Goal: Task Accomplishment & Management: Manage account settings

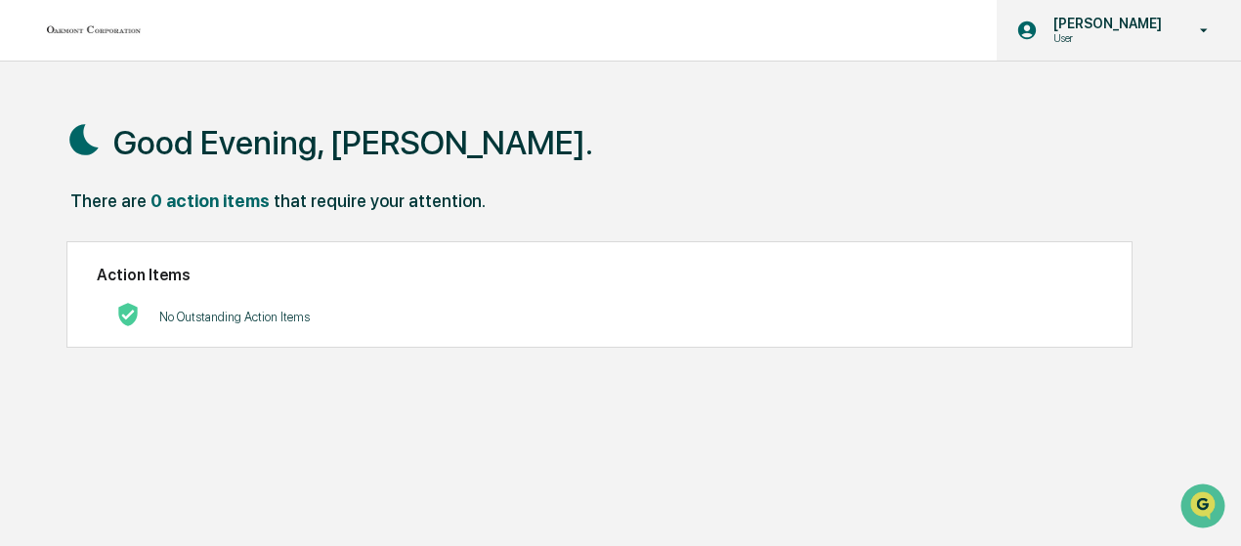
click at [1203, 32] on icon at bounding box center [1204, 30] width 34 height 19
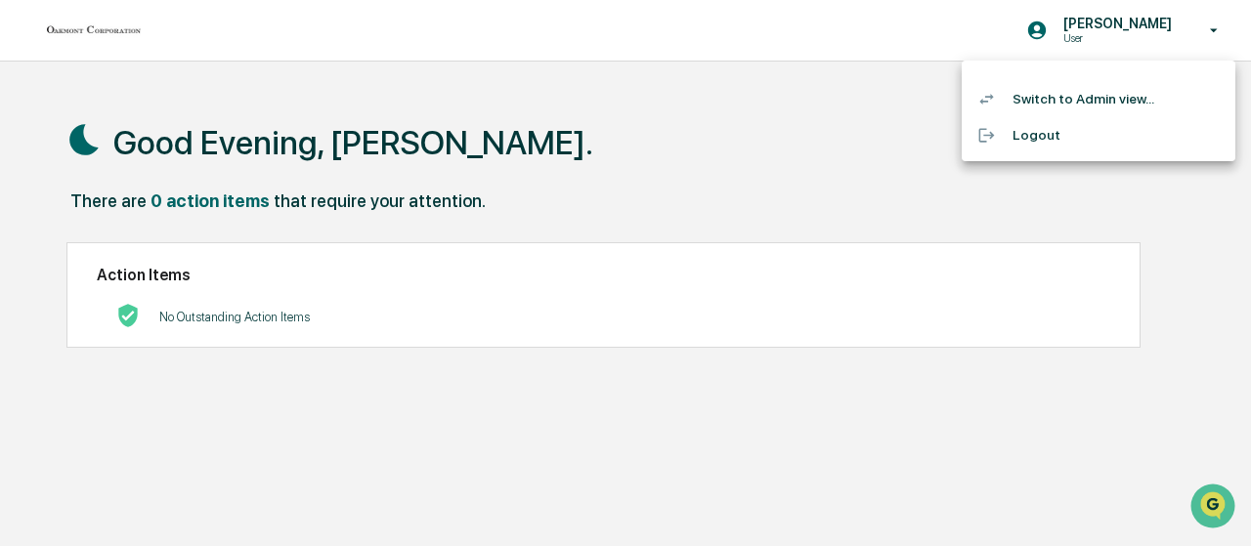
click at [1066, 103] on li "Switch to Admin view..." at bounding box center [1098, 99] width 274 height 36
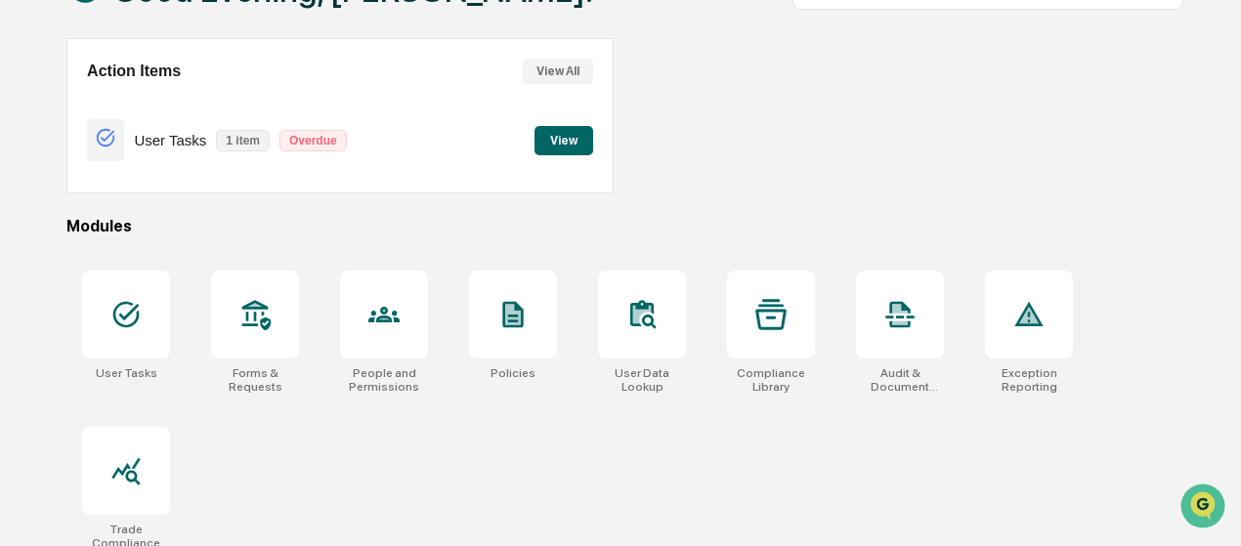
scroll to position [167, 0]
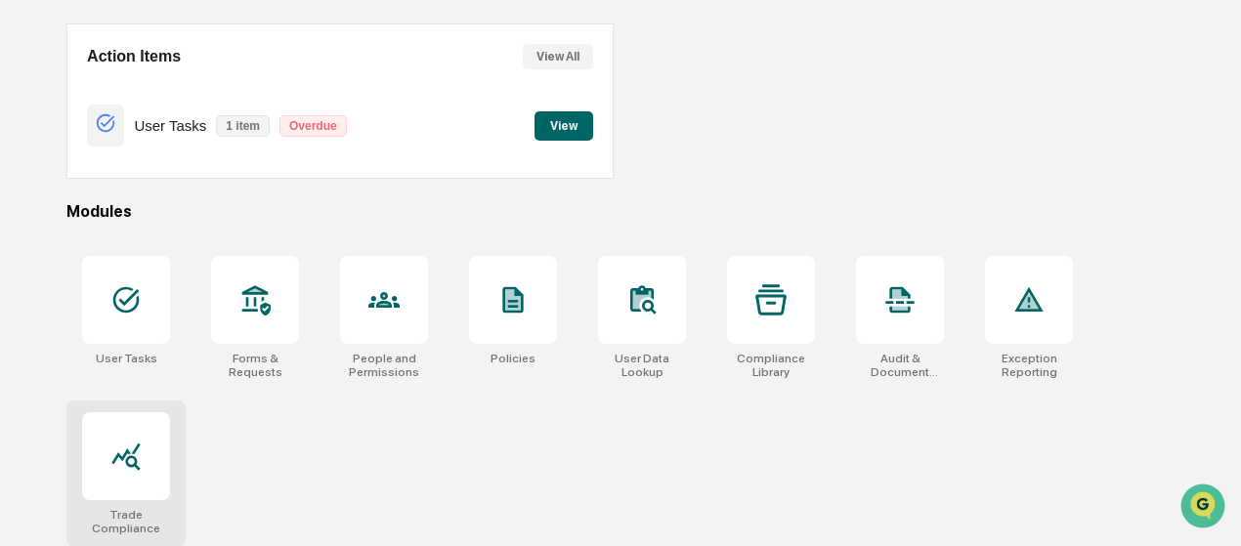
click at [117, 487] on div at bounding box center [126, 456] width 88 height 88
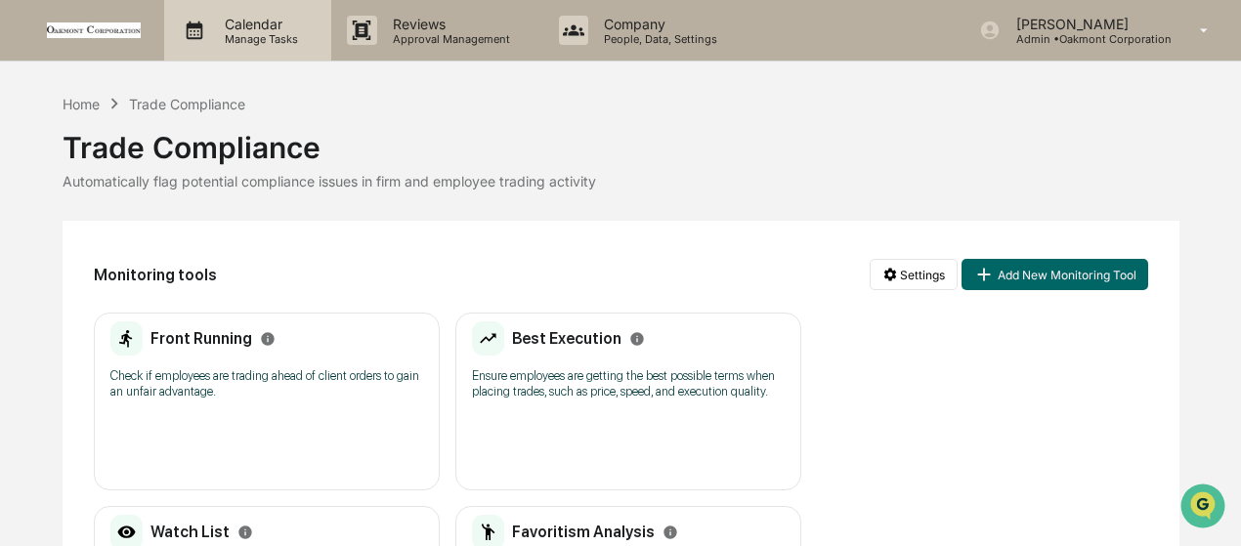
click at [253, 26] on p "Calendar" at bounding box center [258, 24] width 99 height 17
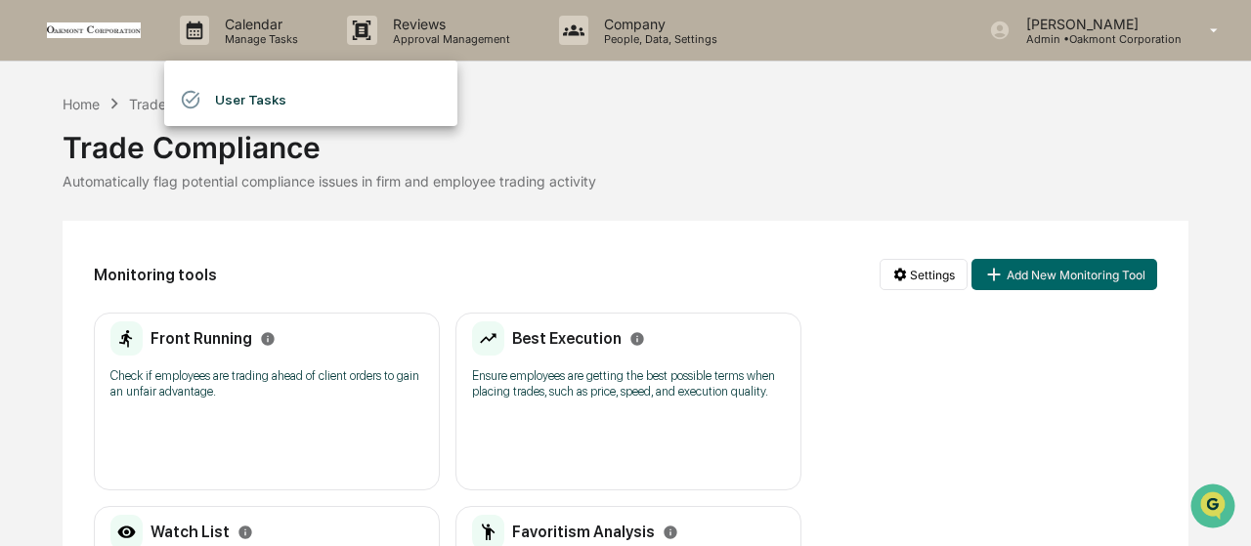
click at [231, 92] on li "User Tasks" at bounding box center [310, 99] width 293 height 37
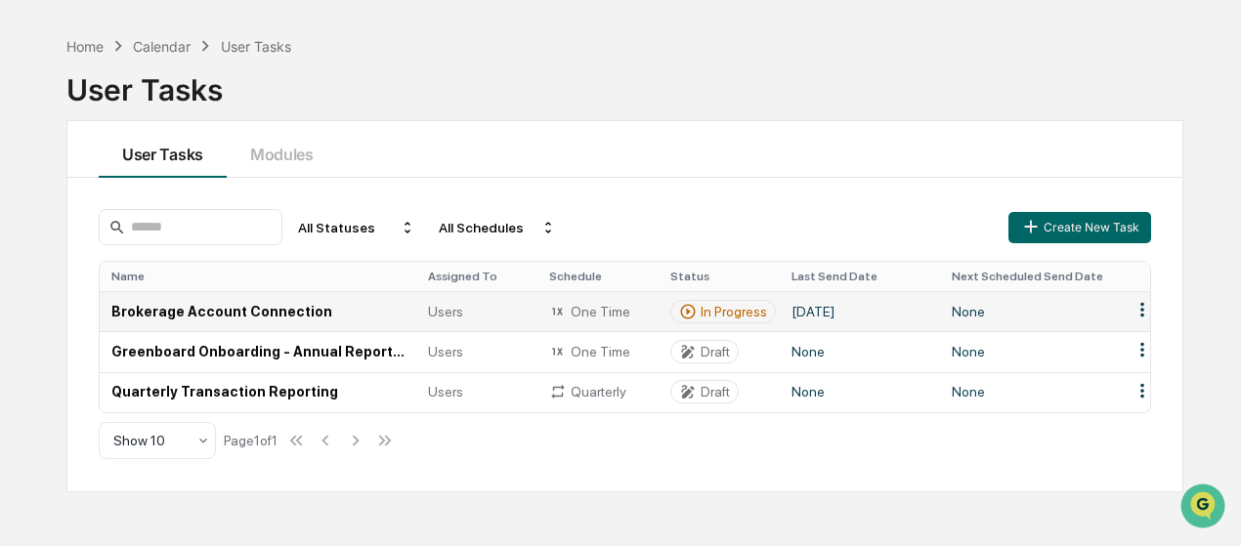
scroll to position [92, 0]
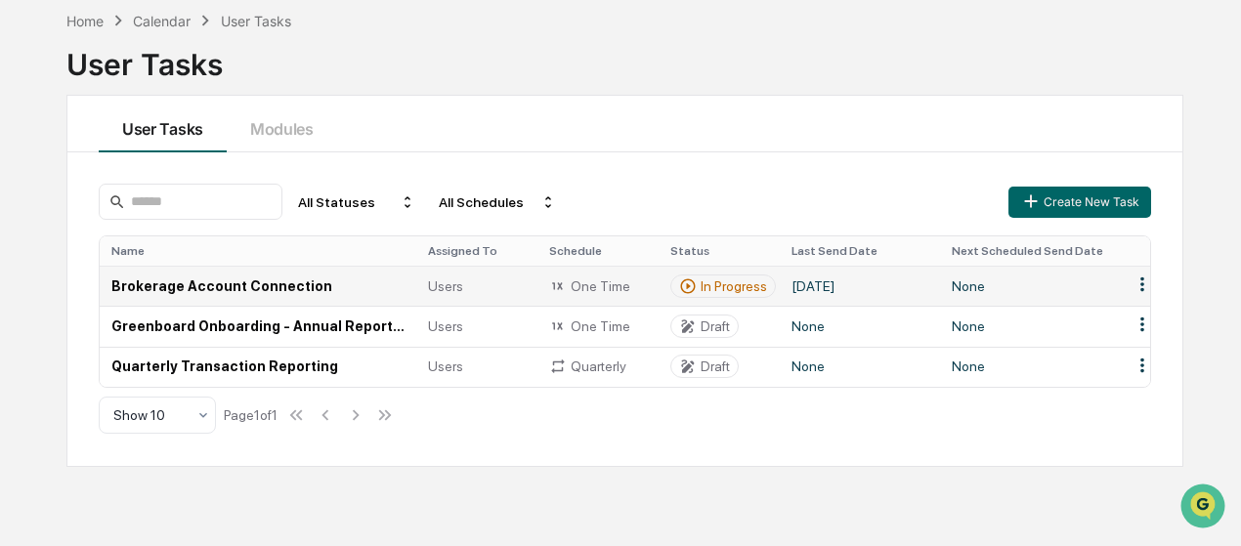
click at [221, 283] on td "Brokerage Account Connection" at bounding box center [258, 286] width 317 height 40
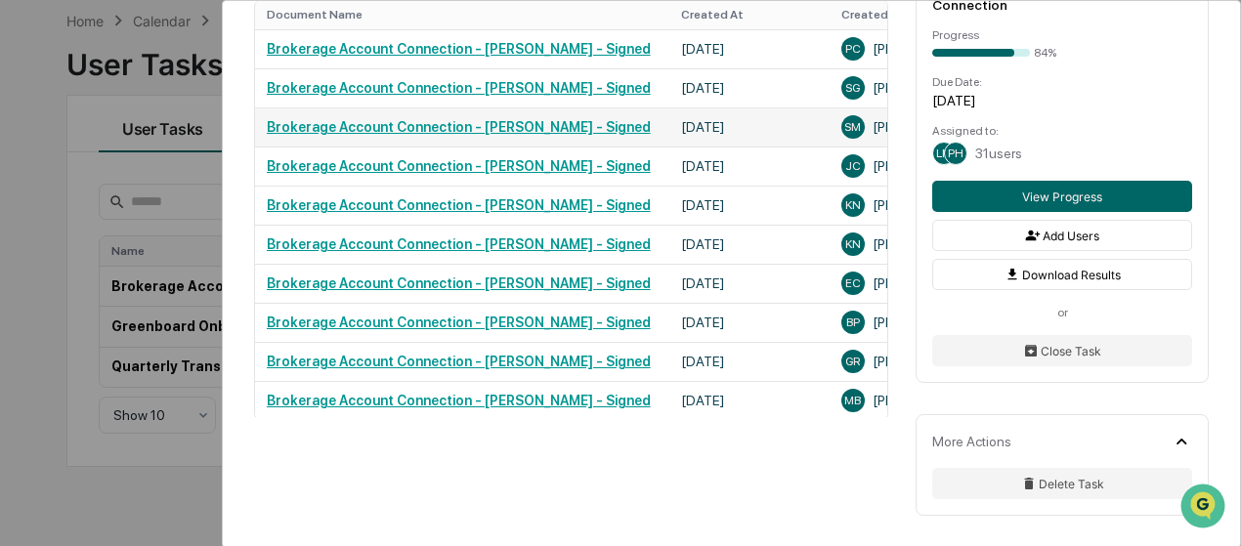
scroll to position [919, 0]
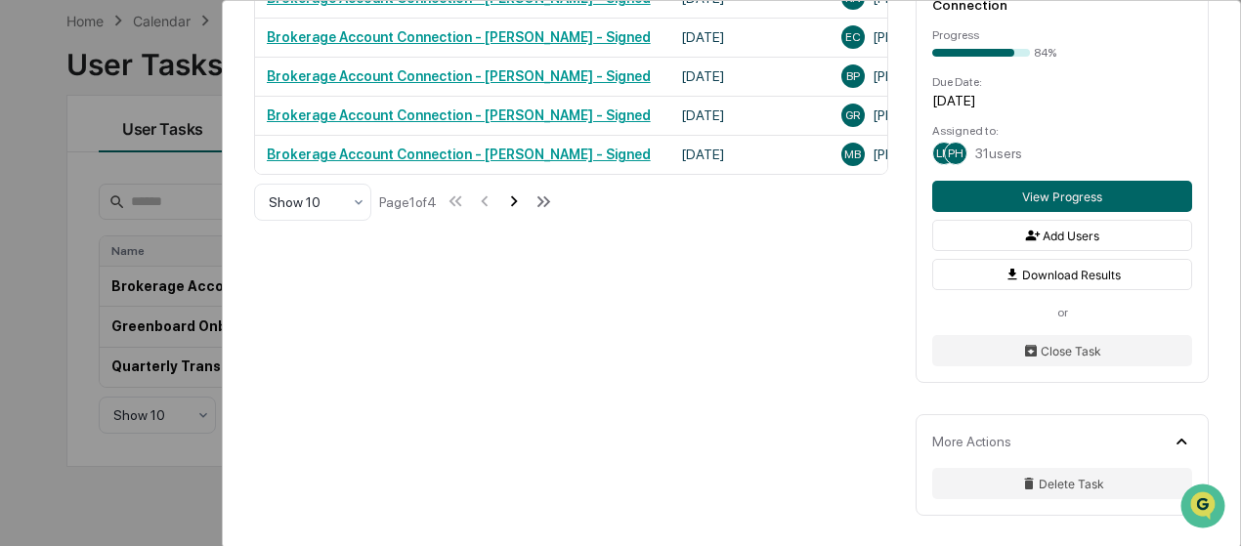
click at [525, 201] on icon at bounding box center [513, 201] width 21 height 21
click at [520, 200] on icon at bounding box center [516, 201] width 7 height 11
click at [1030, 194] on button "View Progress" at bounding box center [1062, 196] width 260 height 31
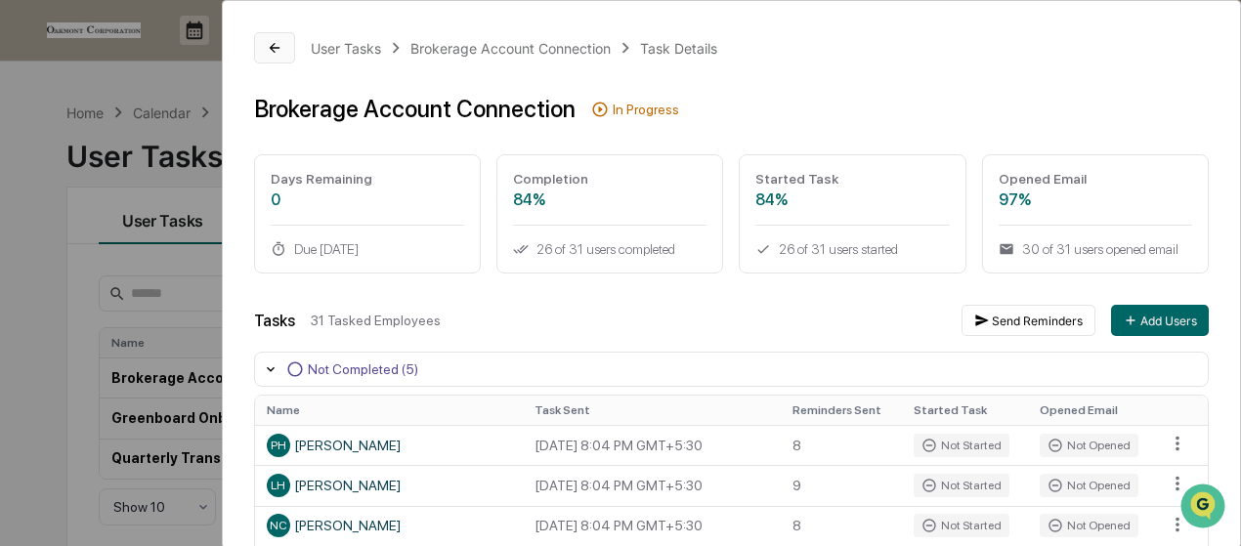
click at [262, 44] on button at bounding box center [274, 47] width 41 height 31
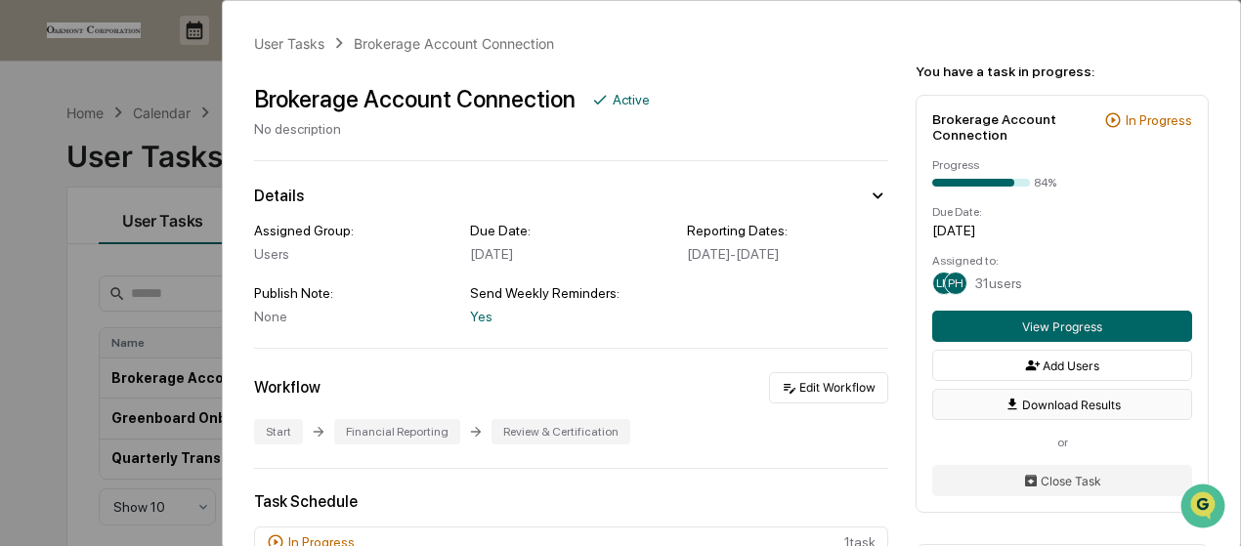
click at [1007, 408] on icon at bounding box center [1012, 405] width 16 height 16
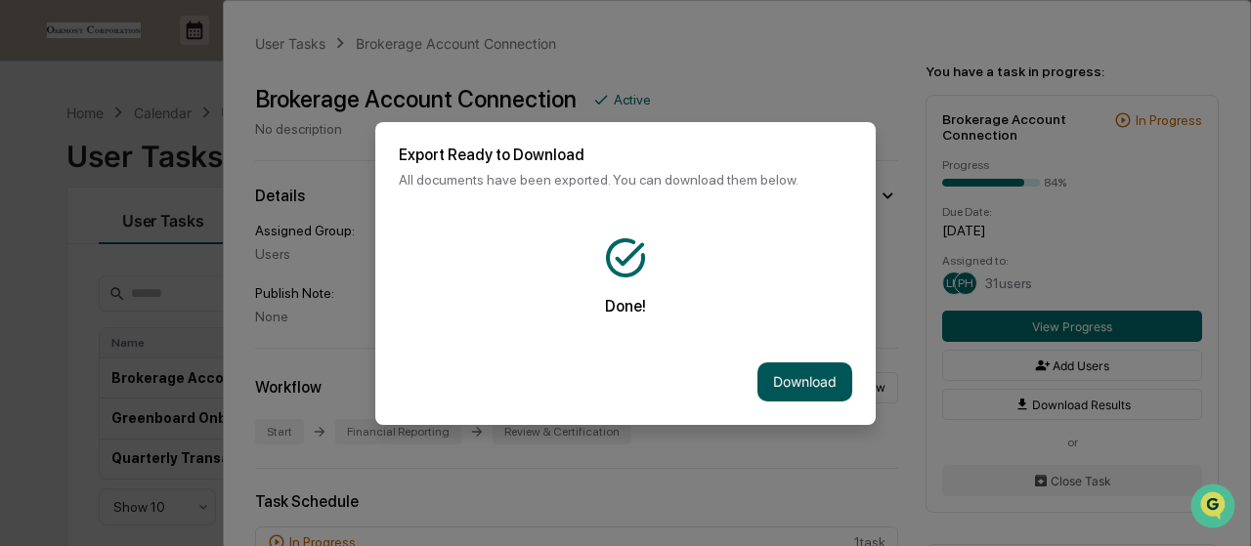
click at [811, 392] on button "Download" at bounding box center [804, 382] width 95 height 39
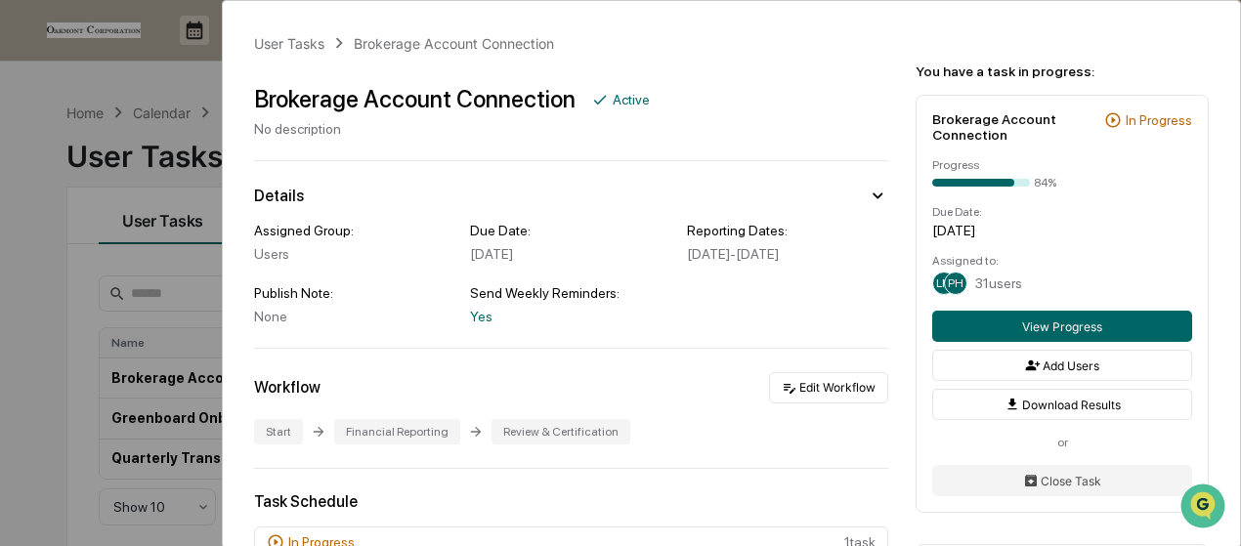
scroll to position [131, 0]
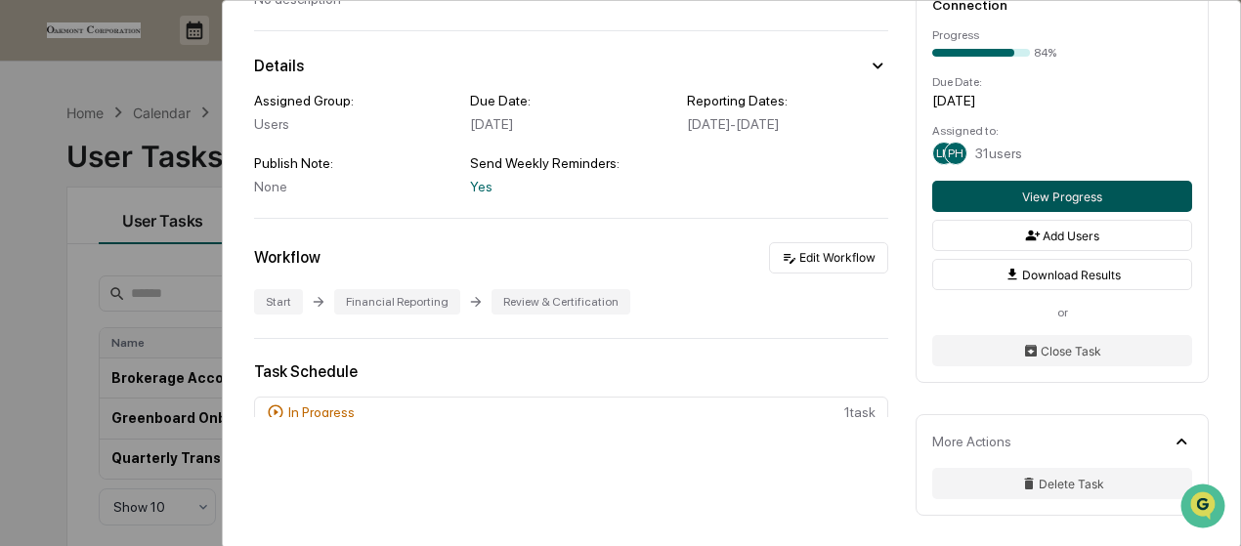
click at [1044, 196] on button "View Progress" at bounding box center [1062, 196] width 260 height 31
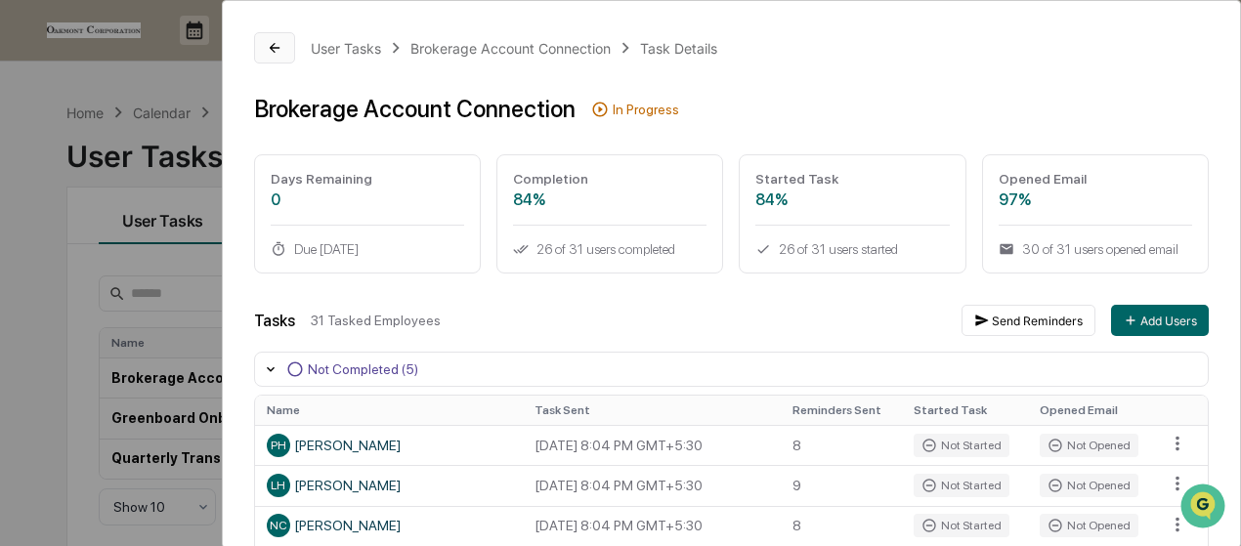
click at [272, 50] on icon at bounding box center [275, 48] width 10 height 10
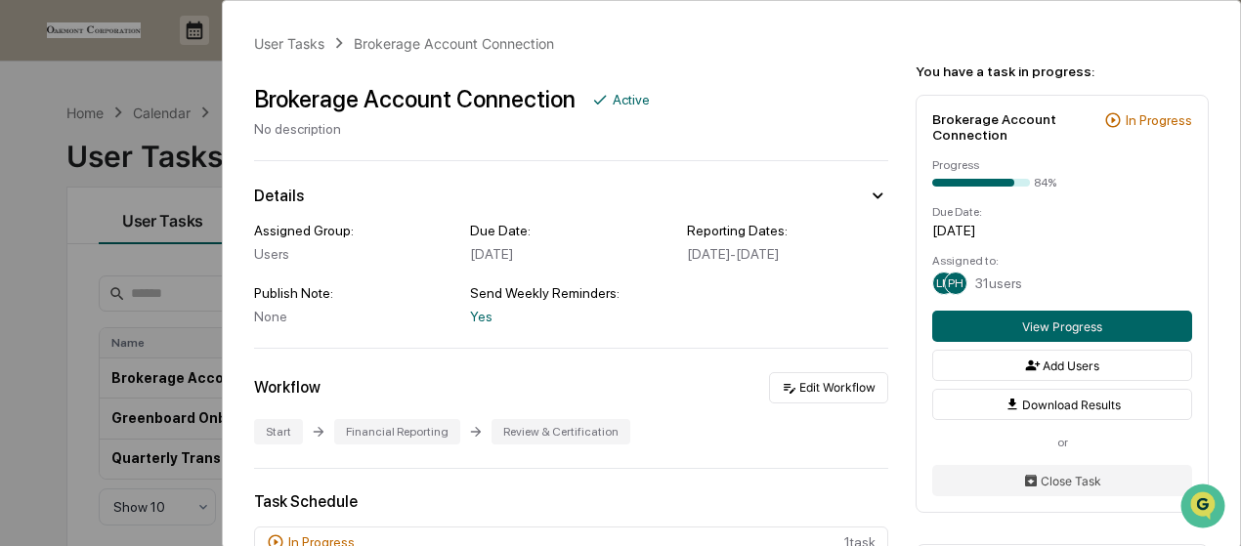
click at [41, 116] on div "User Tasks Brokerage Account Connection Brokerage Account Connection Active No …" at bounding box center [620, 273] width 1241 height 546
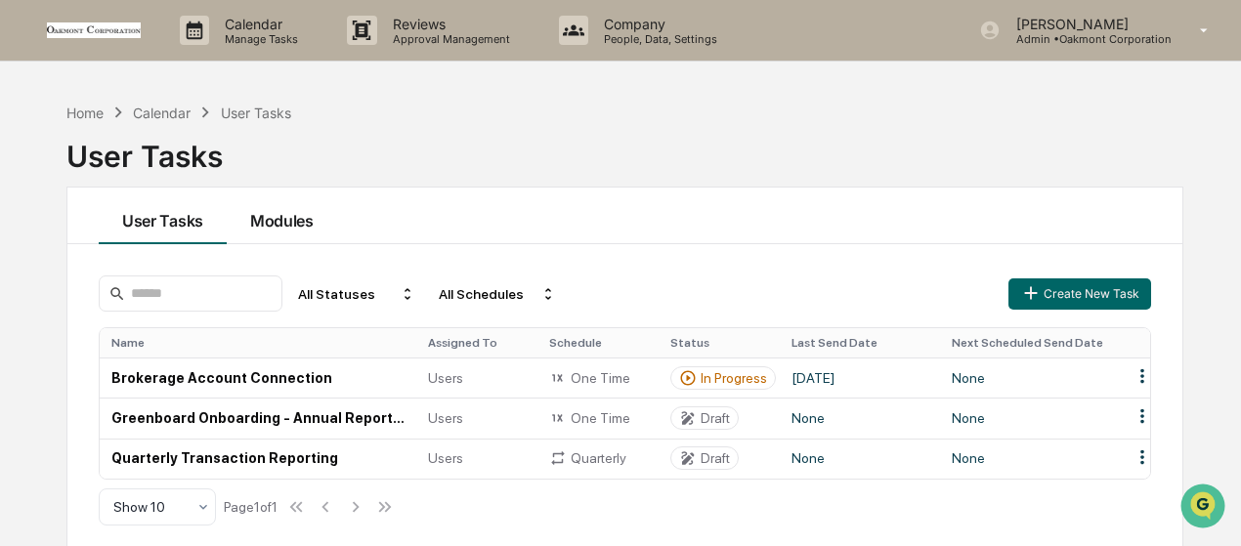
click at [310, 228] on button "Modules" at bounding box center [282, 216] width 110 height 57
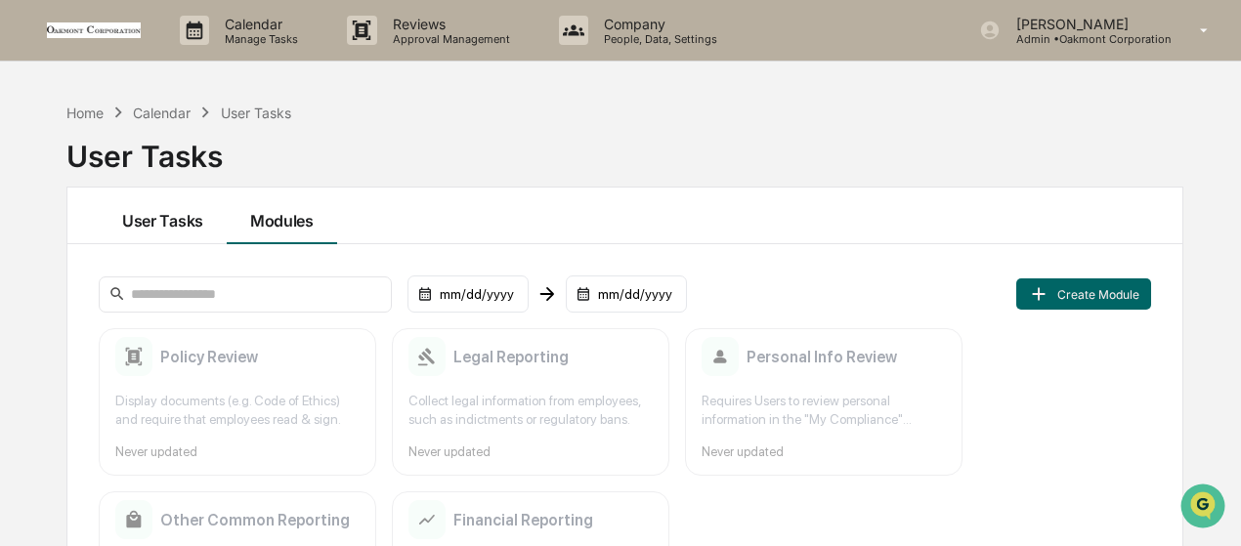
click at [158, 228] on button "User Tasks" at bounding box center [163, 216] width 128 height 57
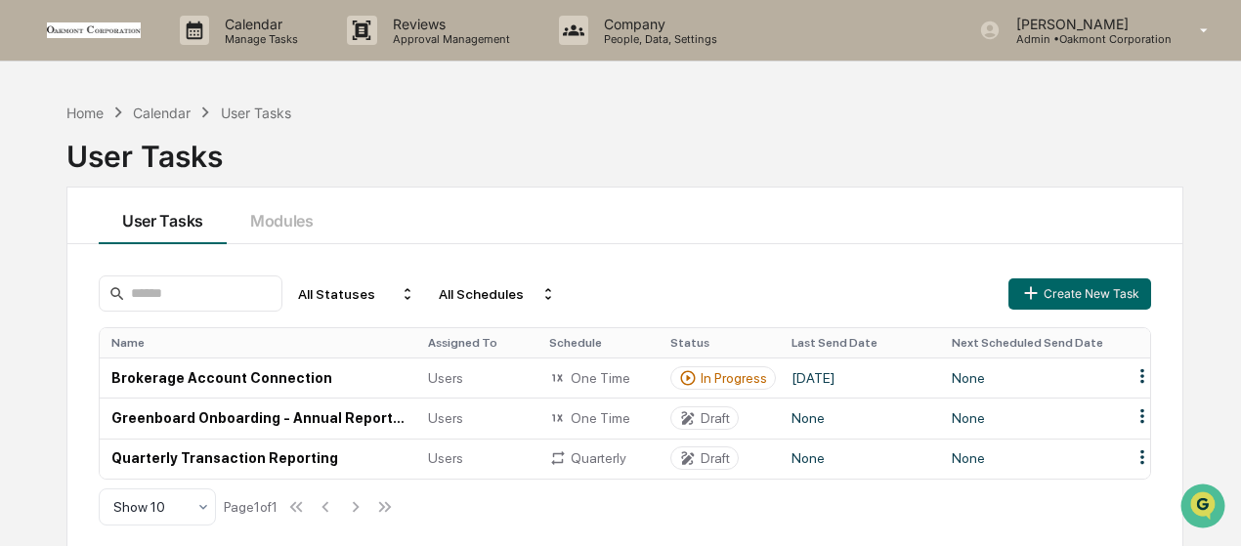
scroll to position [92, 0]
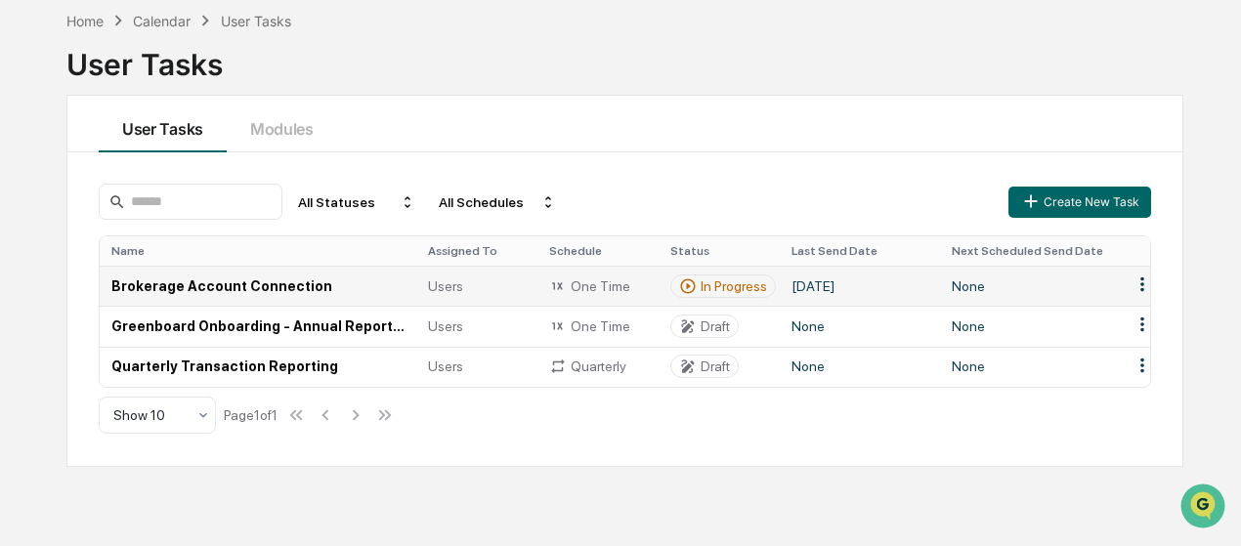
click at [285, 281] on td "Brokerage Account Connection" at bounding box center [258, 286] width 317 height 40
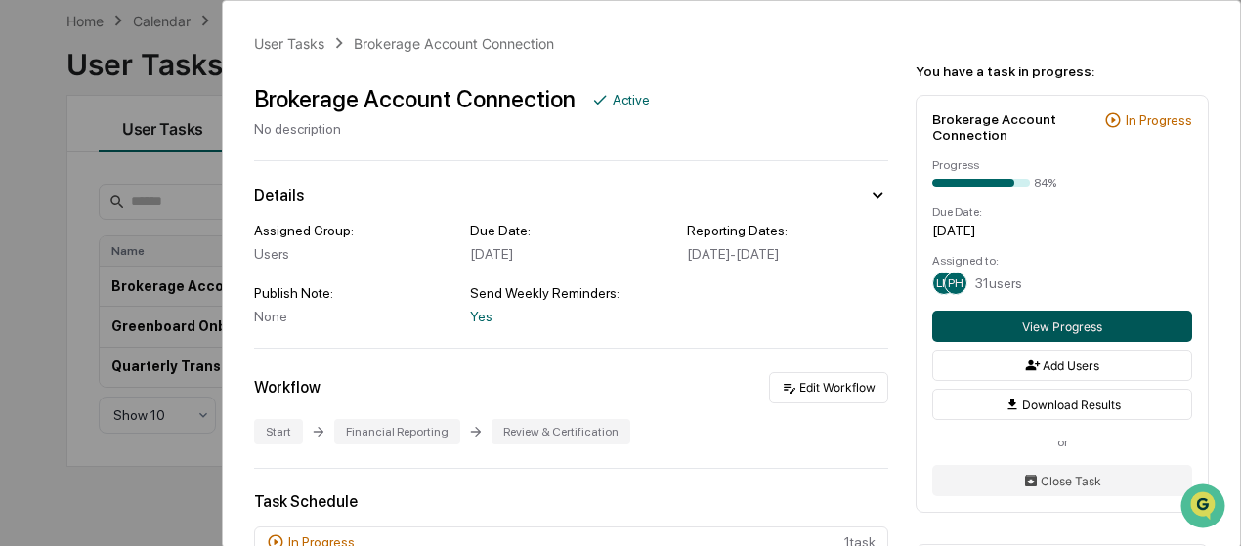
click at [1047, 332] on button "View Progress" at bounding box center [1062, 326] width 260 height 31
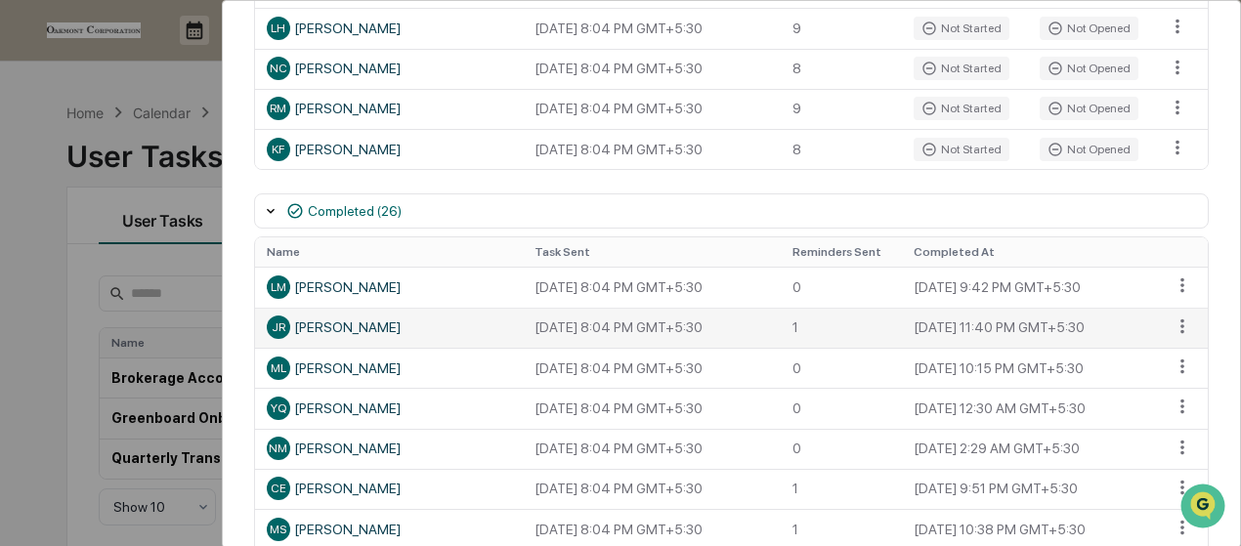
scroll to position [249, 0]
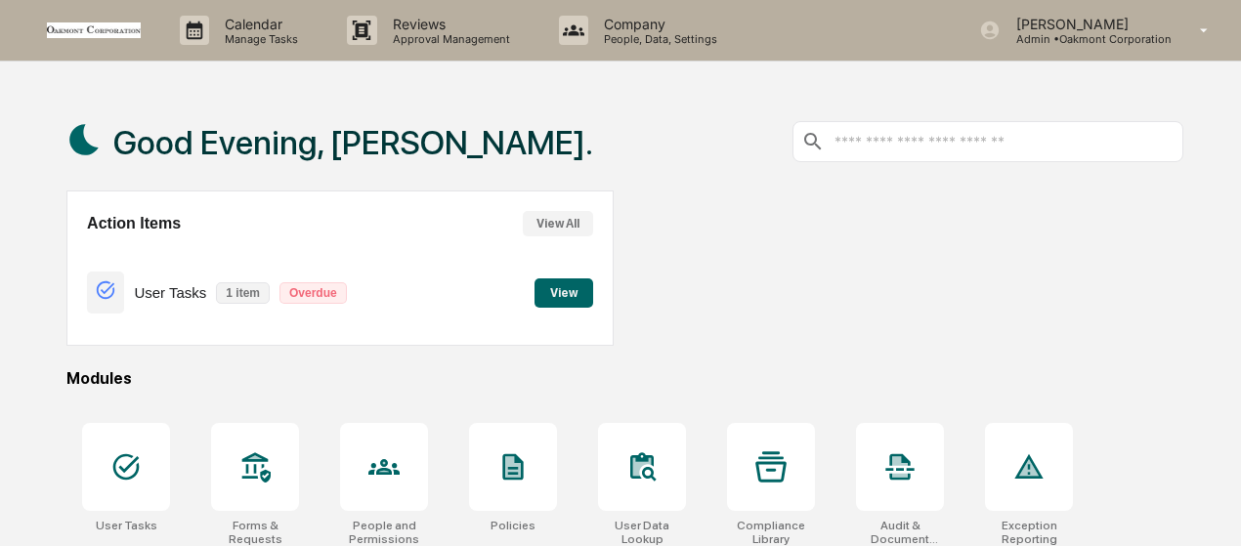
click at [563, 289] on button "View" at bounding box center [563, 292] width 59 height 29
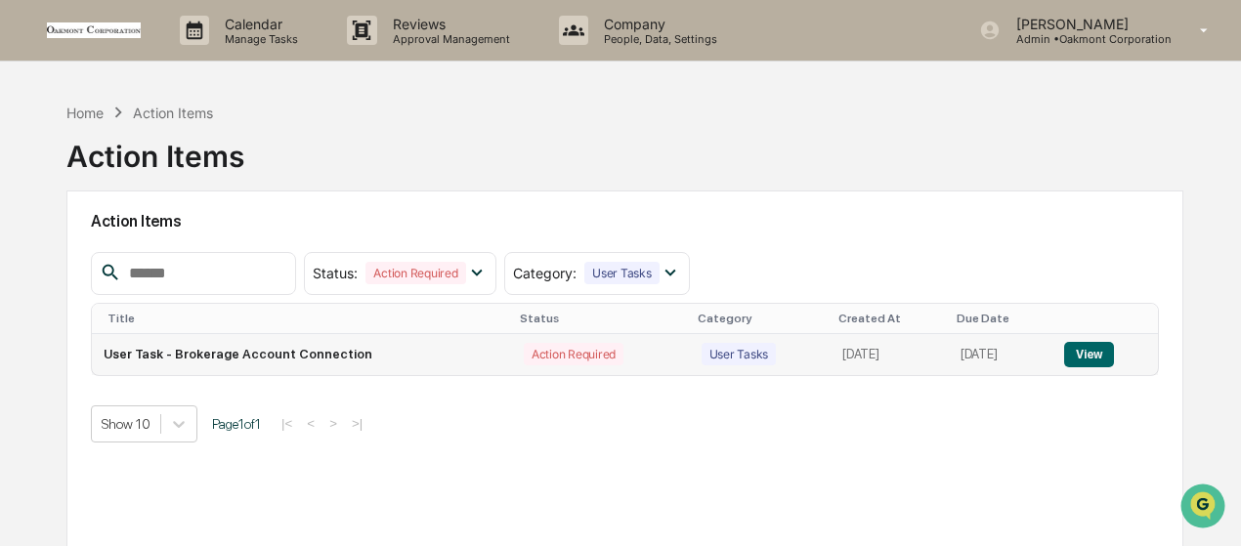
click at [1092, 356] on button "View" at bounding box center [1089, 354] width 50 height 25
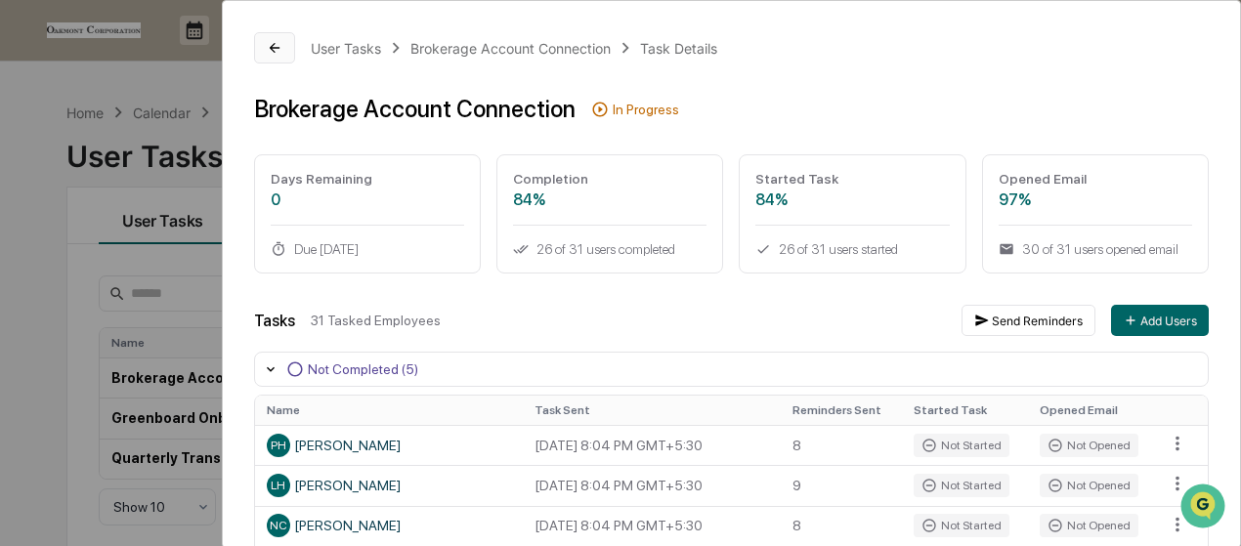
click at [274, 42] on icon at bounding box center [275, 48] width 16 height 16
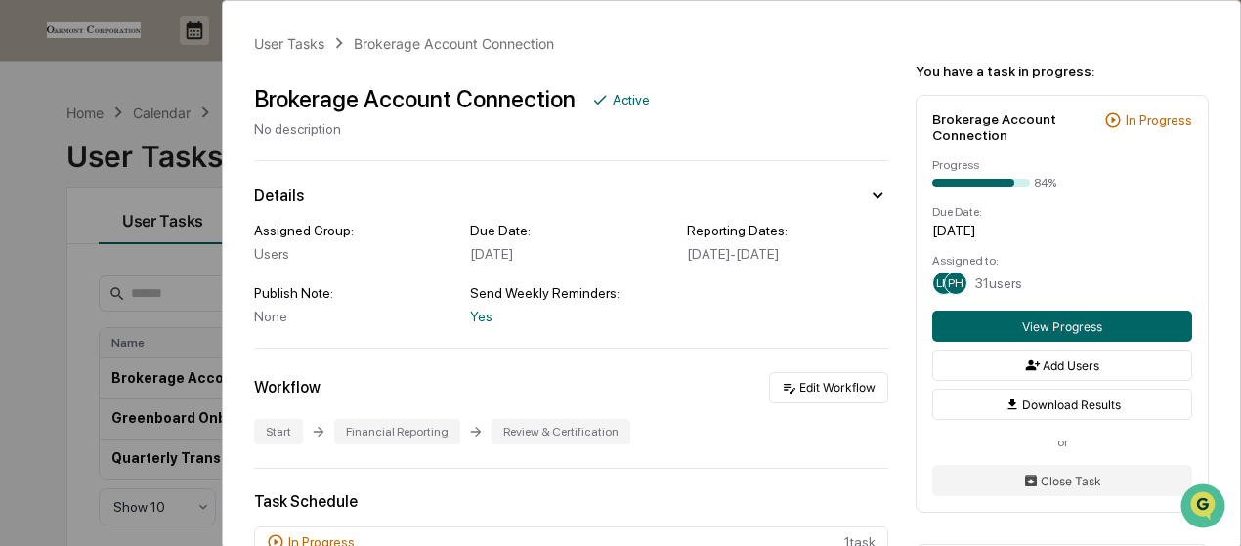
click at [187, 75] on div "User Tasks Brokerage Account Connection Brokerage Account Connection Active No …" at bounding box center [620, 273] width 1241 height 546
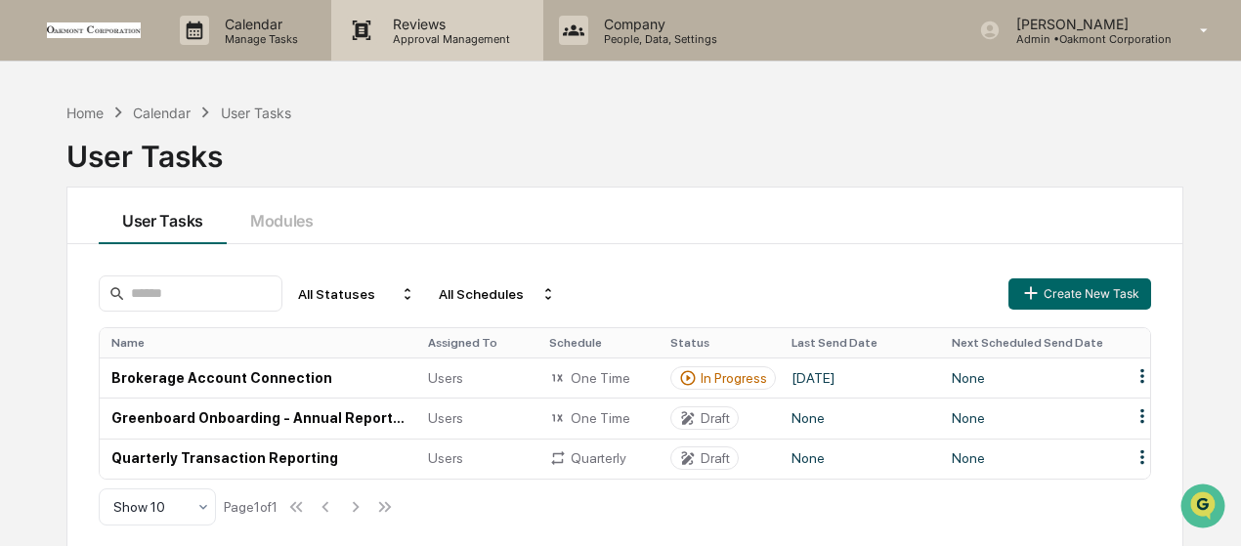
click at [438, 37] on p "Approval Management" at bounding box center [448, 39] width 143 height 14
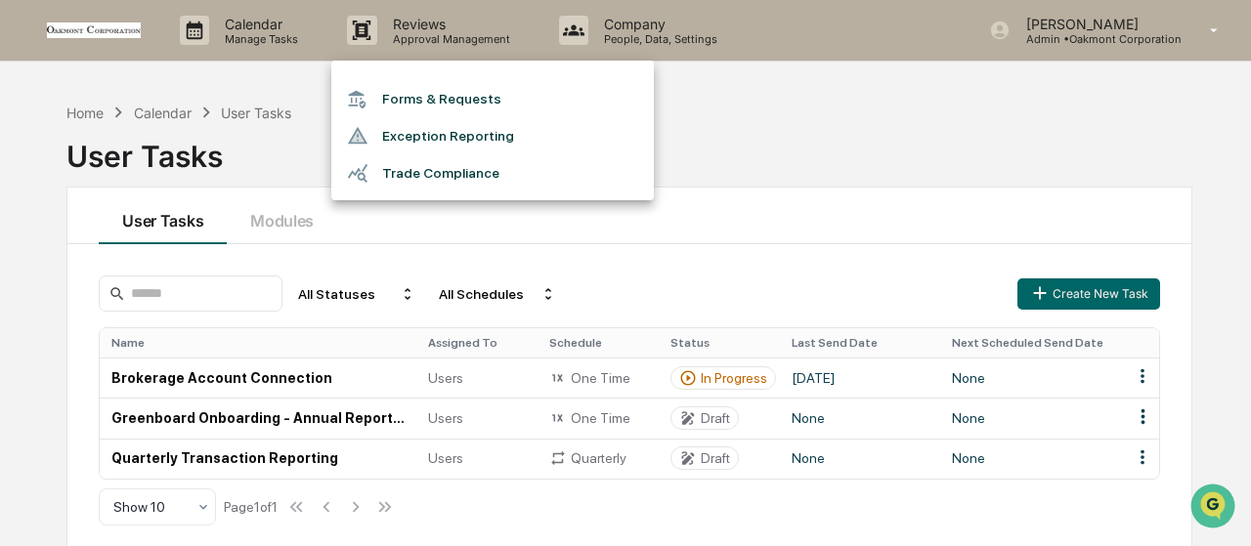
click at [427, 171] on li "Trade Compliance" at bounding box center [492, 172] width 322 height 37
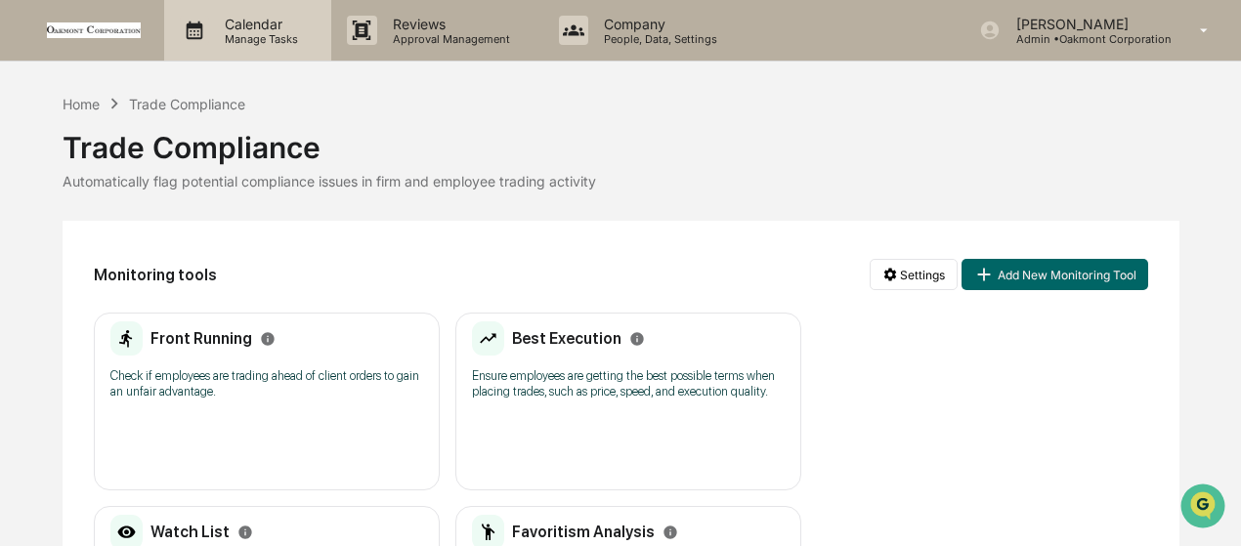
click at [252, 22] on p "Calendar" at bounding box center [258, 24] width 99 height 17
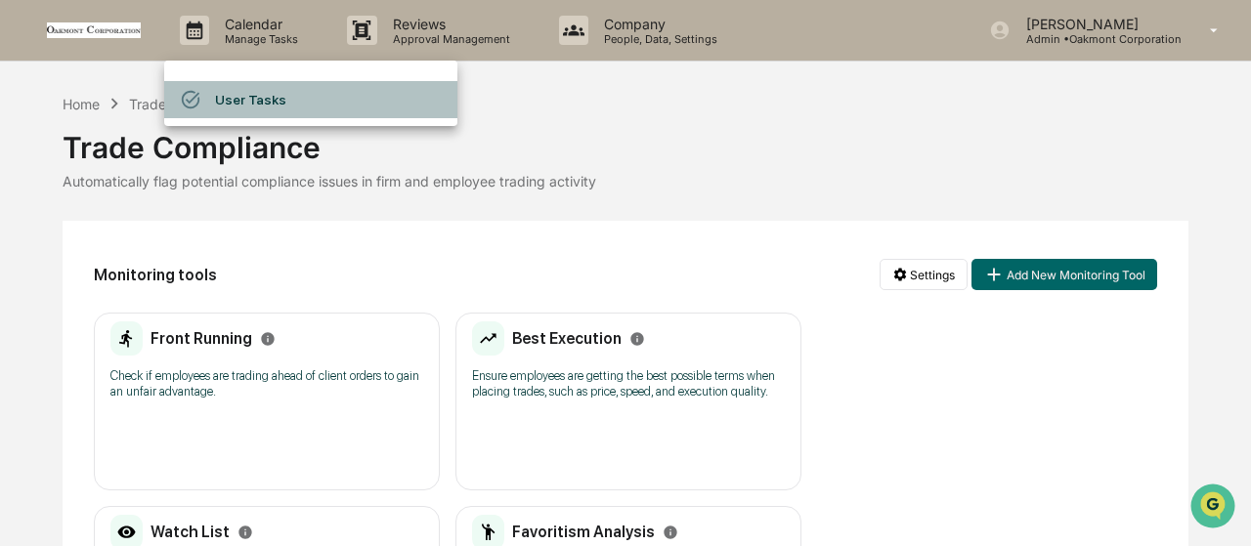
click at [249, 92] on li "User Tasks" at bounding box center [310, 99] width 293 height 37
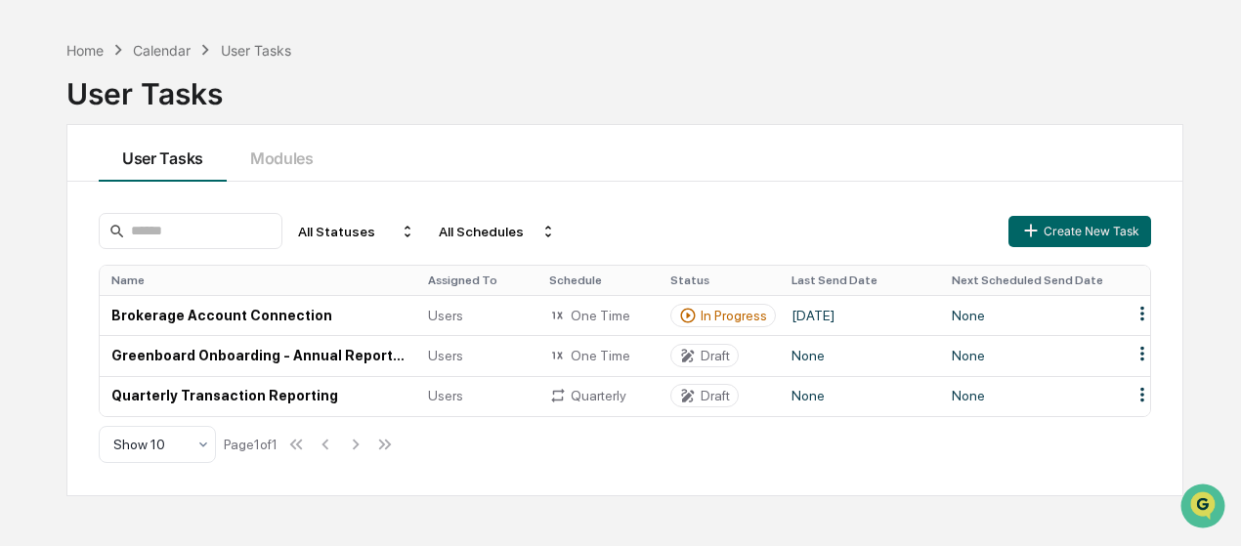
scroll to position [92, 0]
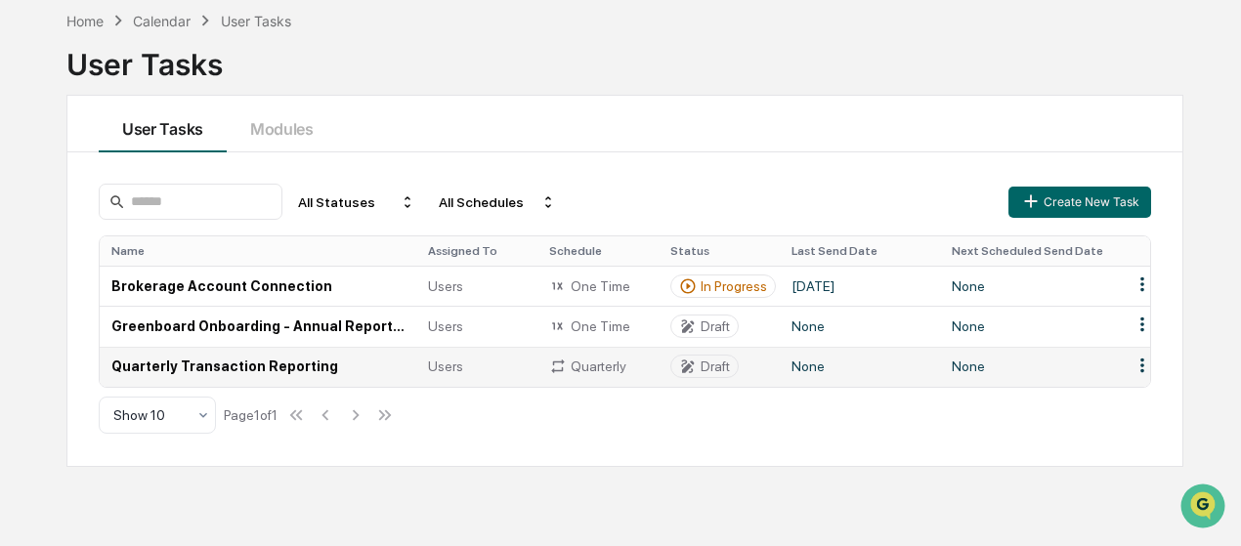
click at [293, 368] on td "Quarterly Transaction Reporting" at bounding box center [258, 367] width 317 height 40
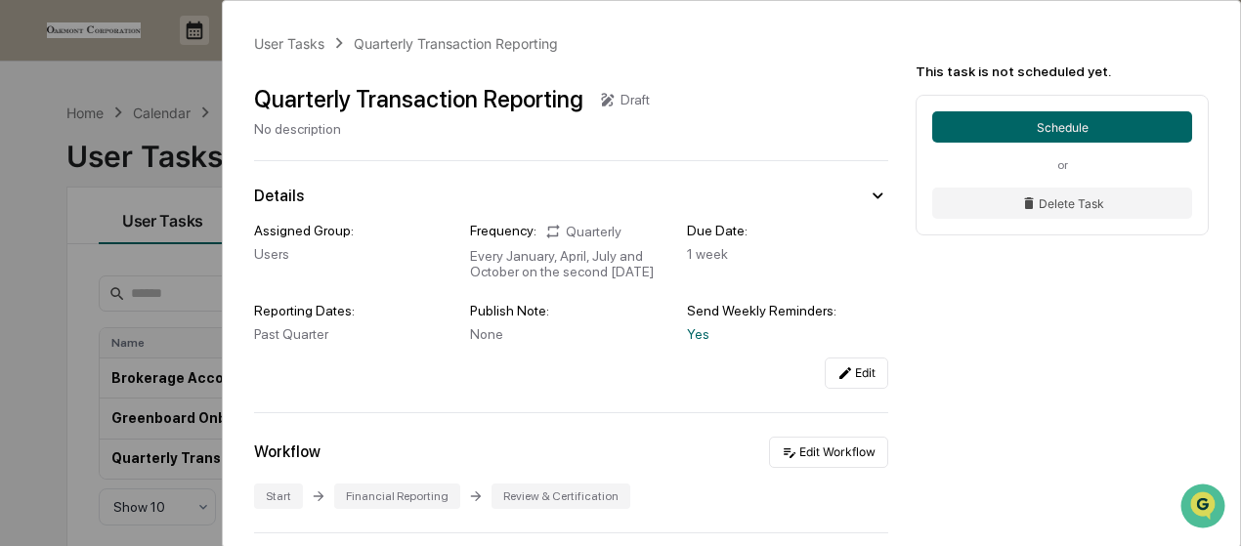
click at [31, 159] on div "User Tasks Quarterly Transaction Reporting Quarterly Transaction Reporting Draf…" at bounding box center [620, 273] width 1241 height 546
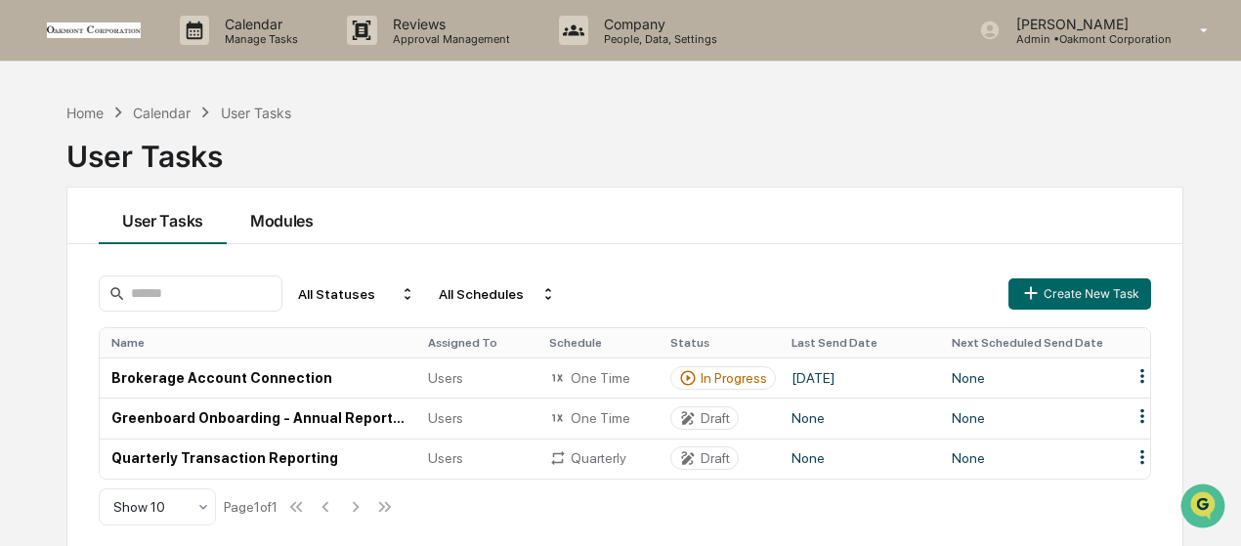
click at [298, 216] on button "Modules" at bounding box center [282, 216] width 110 height 57
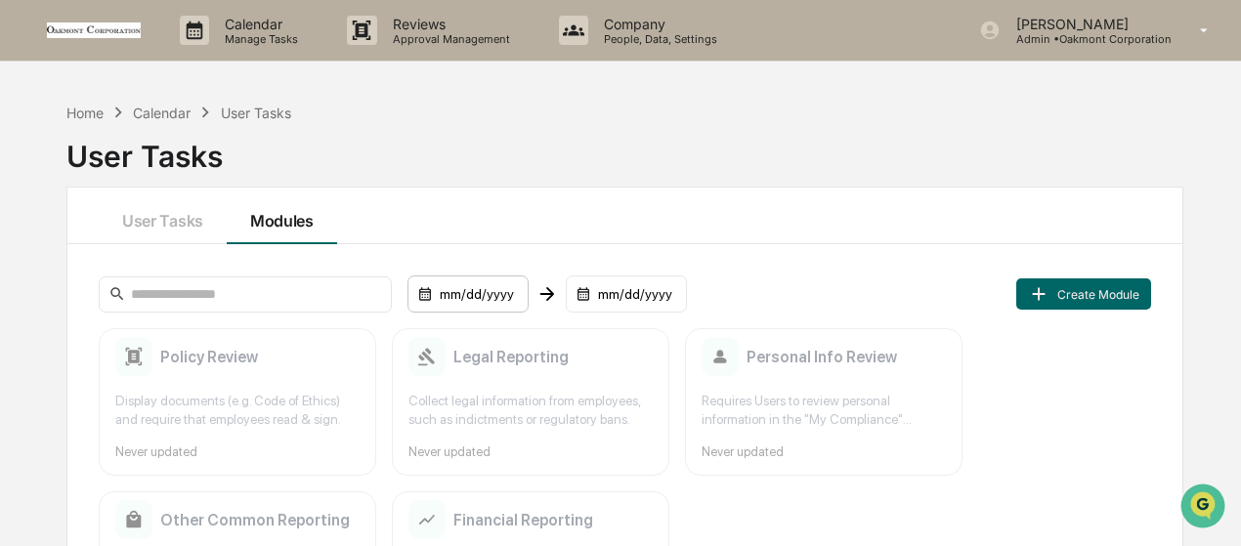
click at [420, 294] on div "mm/dd/yyyy" at bounding box center [467, 294] width 121 height 37
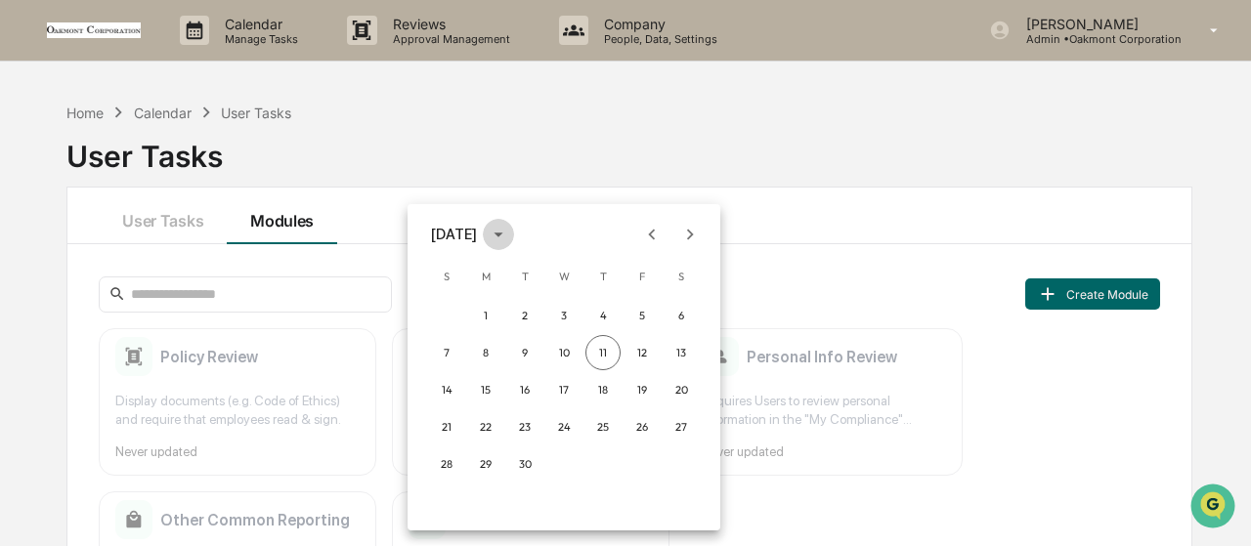
click at [509, 237] on icon "calendar view is open, switch to year view" at bounding box center [498, 234] width 21 height 21
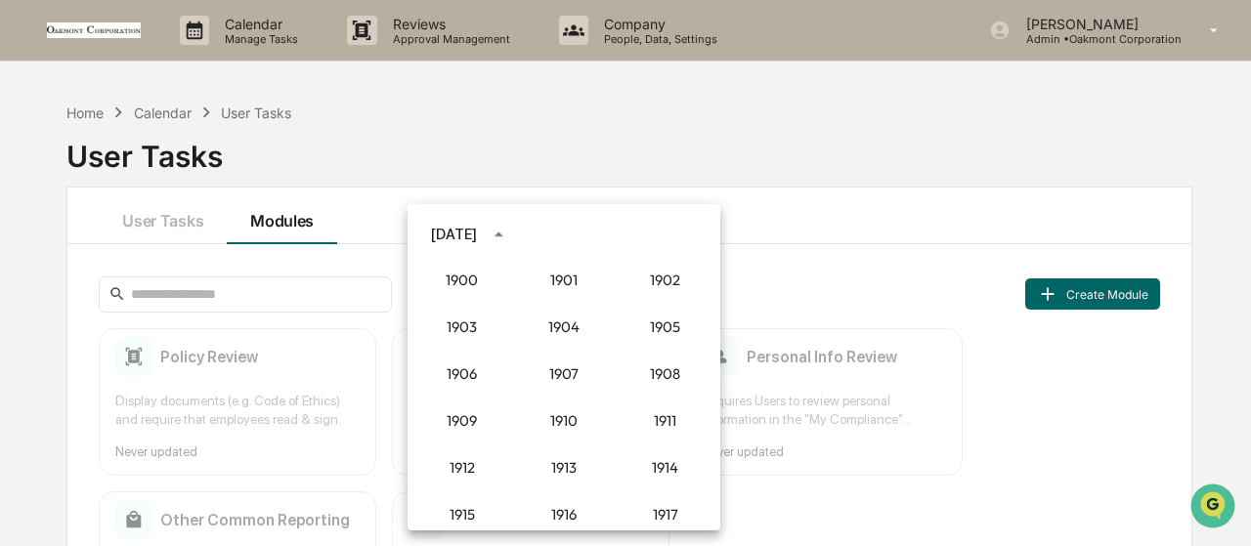
scroll to position [1810, 0]
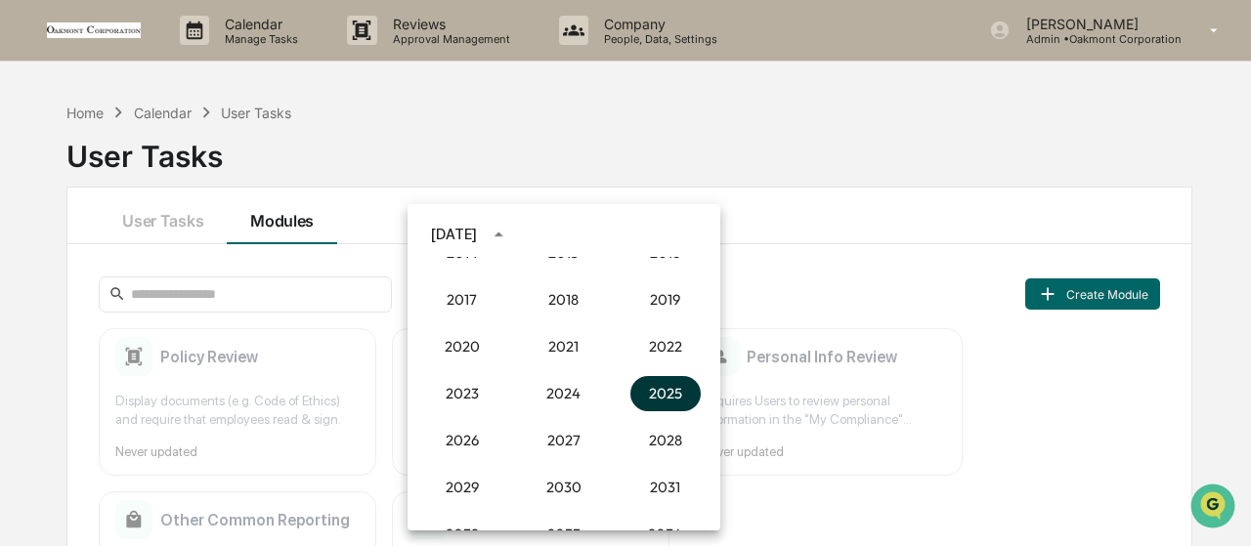
click at [649, 400] on button "2025" at bounding box center [665, 393] width 70 height 35
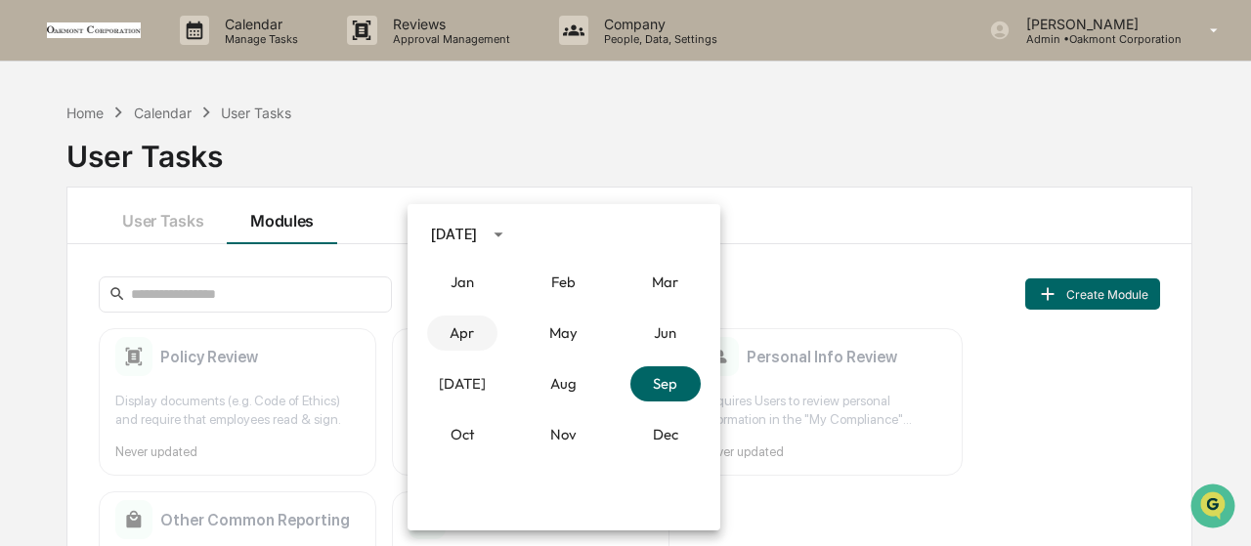
click at [473, 337] on button "Apr" at bounding box center [462, 333] width 70 height 35
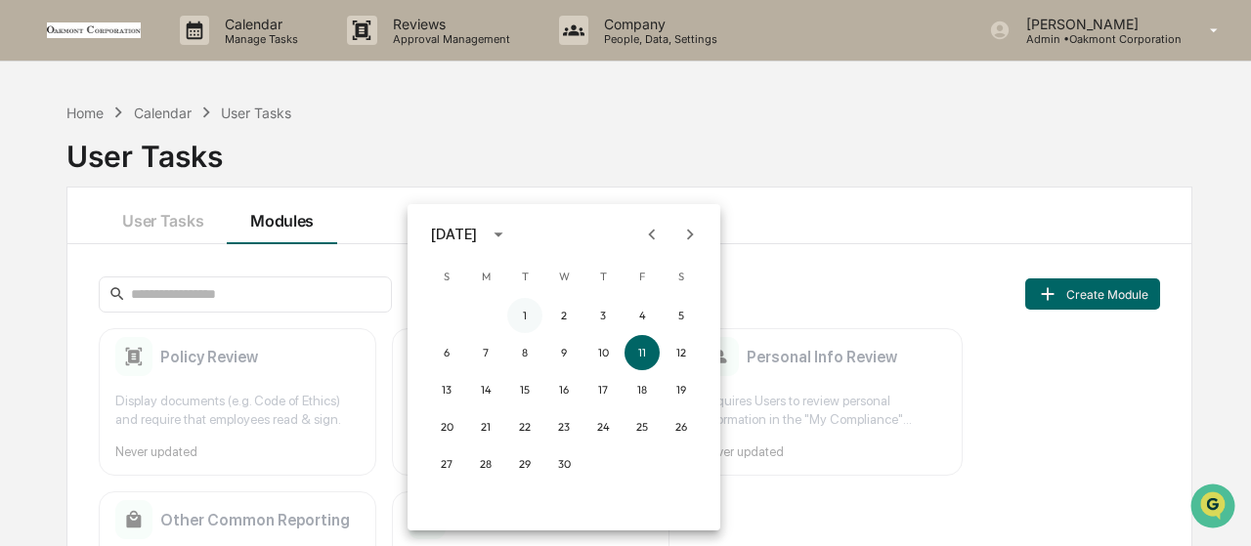
click at [526, 303] on button "1" at bounding box center [524, 315] width 35 height 35
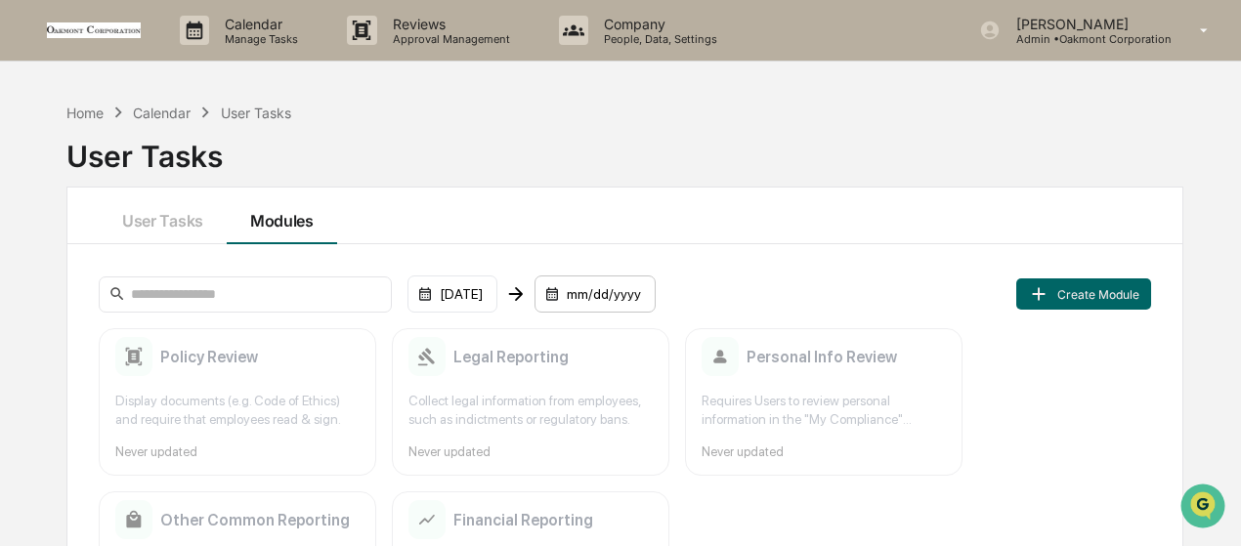
click at [626, 286] on div "mm/dd/yyyy" at bounding box center [594, 294] width 121 height 37
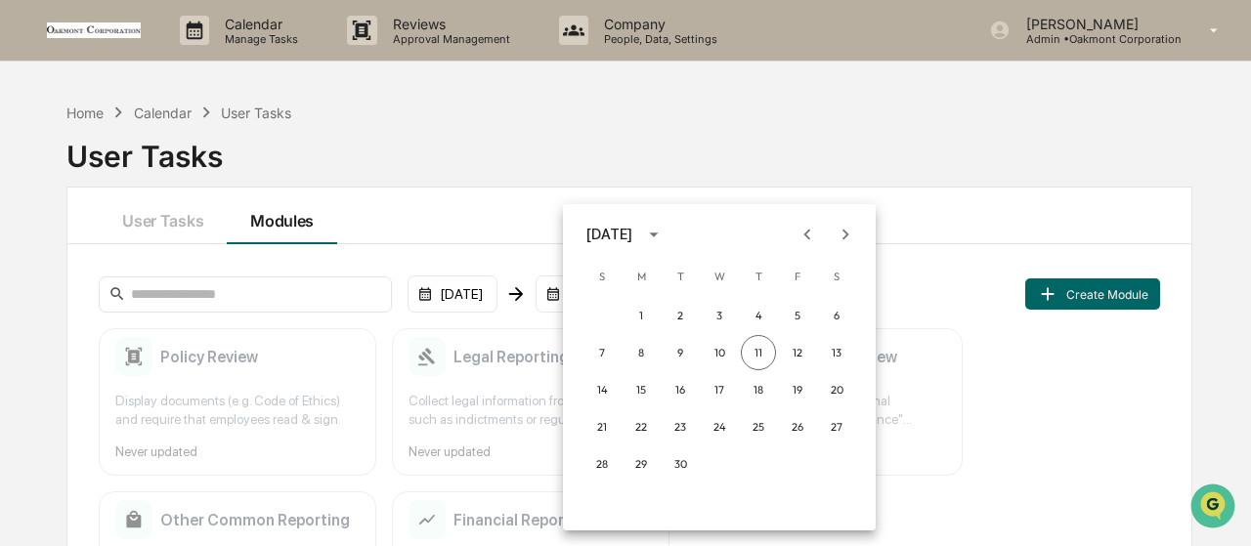
click at [632, 235] on div "September 2025" at bounding box center [609, 234] width 46 height 21
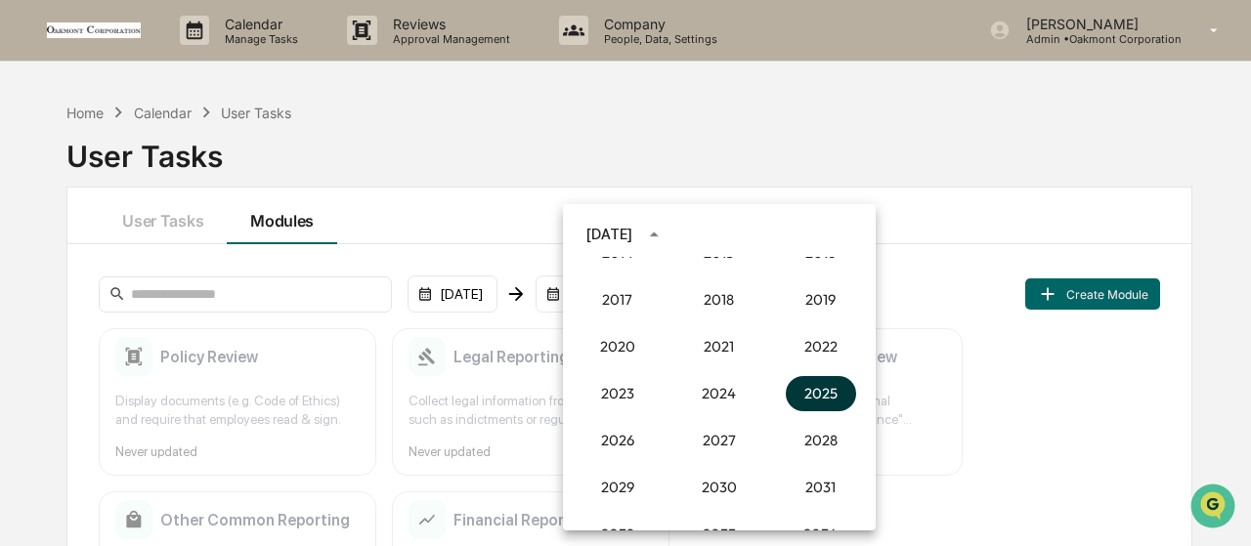
click at [789, 394] on button "2025" at bounding box center [821, 393] width 70 height 35
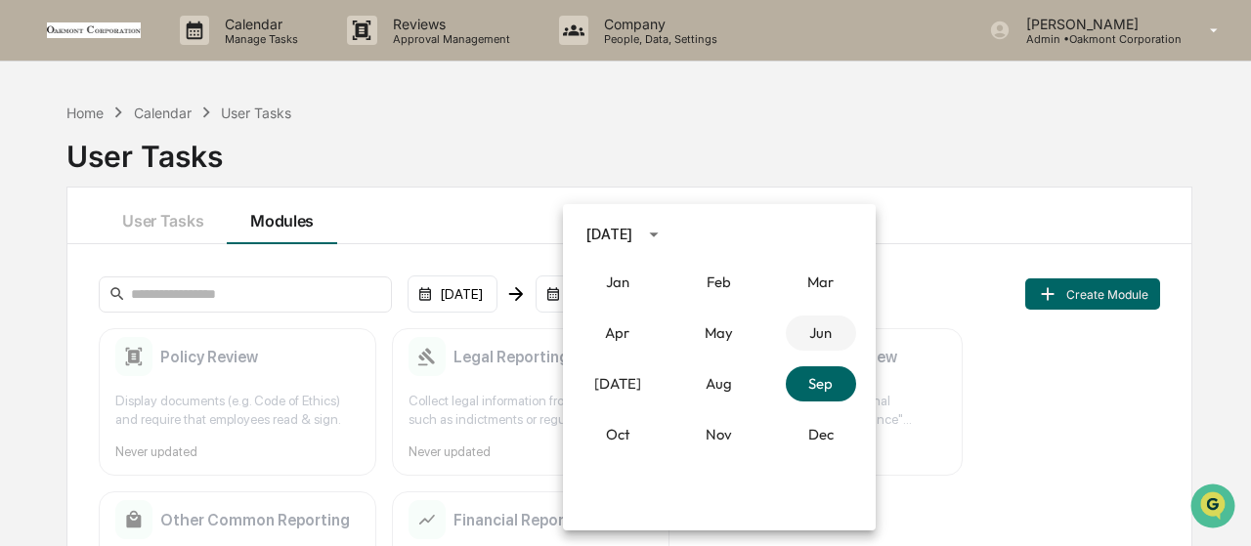
click at [799, 335] on button "Jun" at bounding box center [821, 333] width 70 height 35
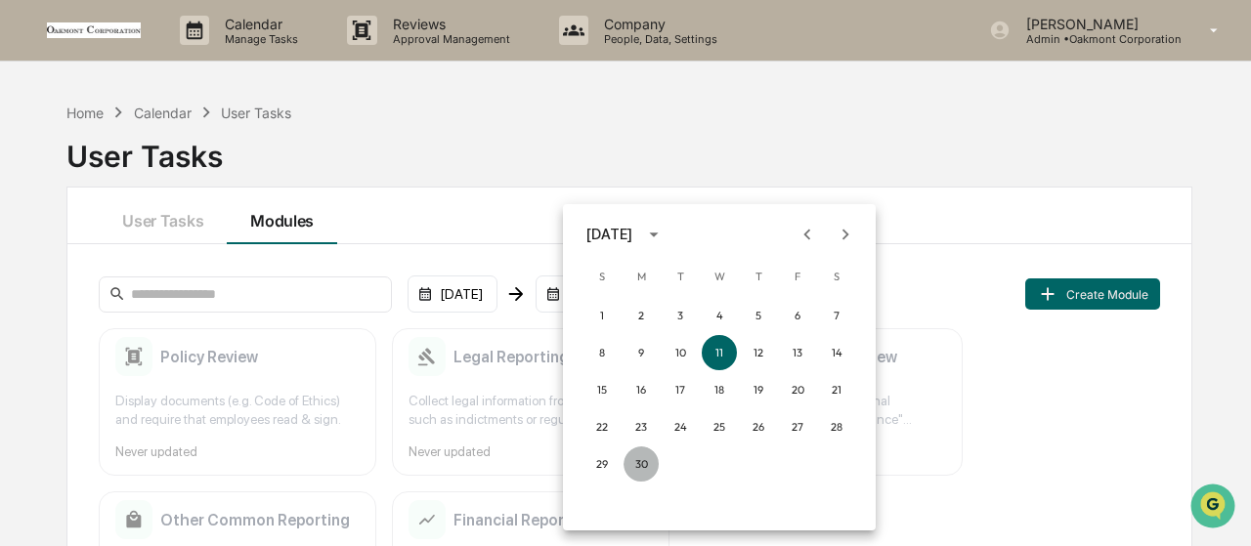
click at [643, 455] on button "30" at bounding box center [640, 464] width 35 height 35
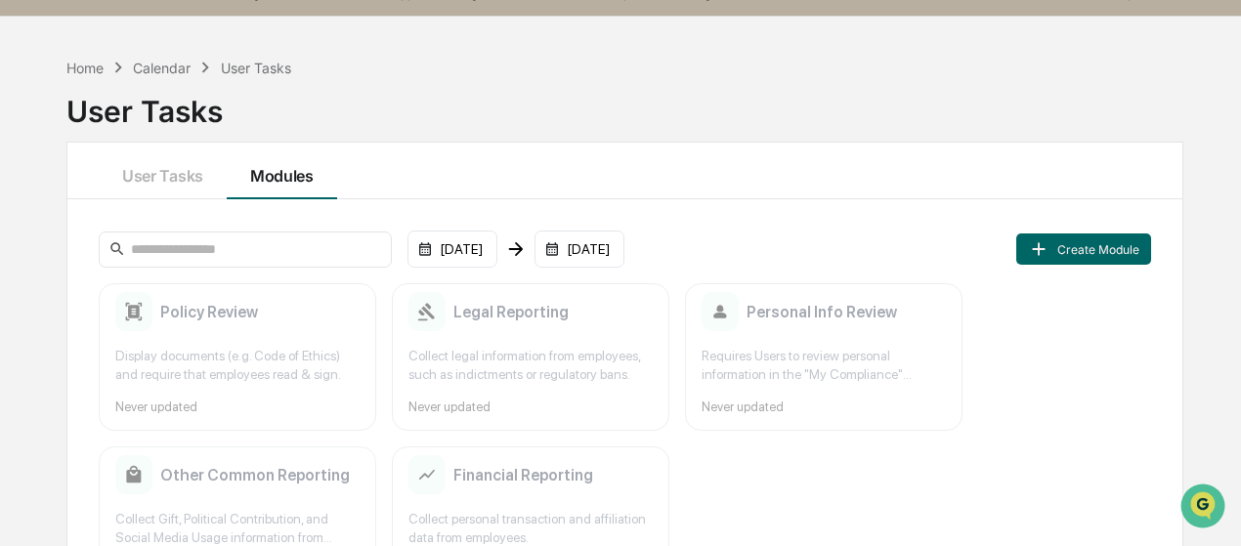
scroll to position [0, 0]
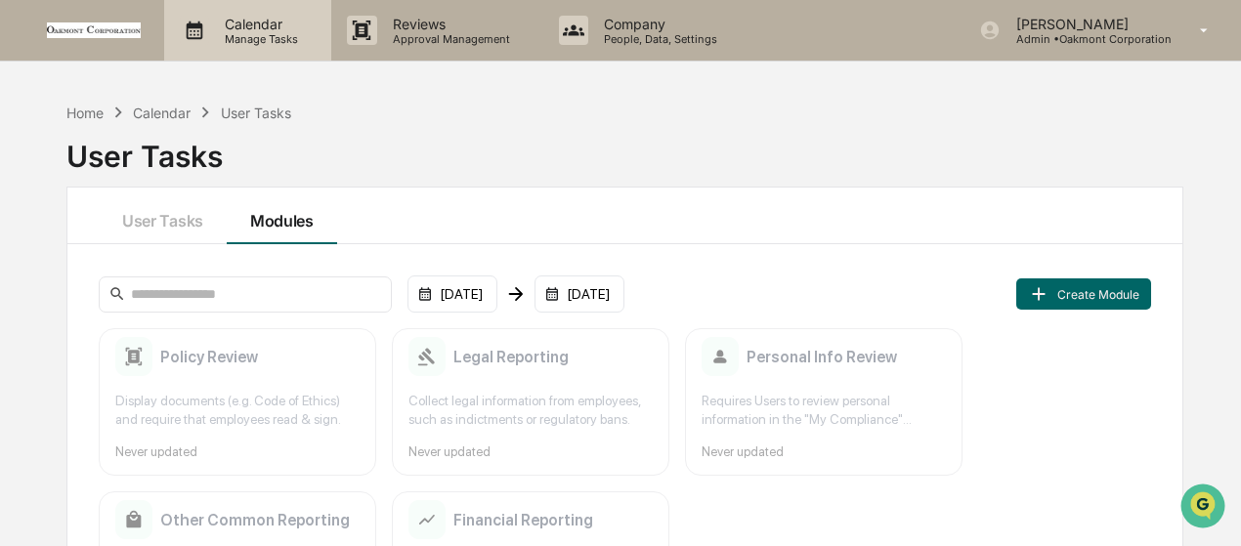
click at [231, 29] on p "Calendar" at bounding box center [258, 24] width 99 height 17
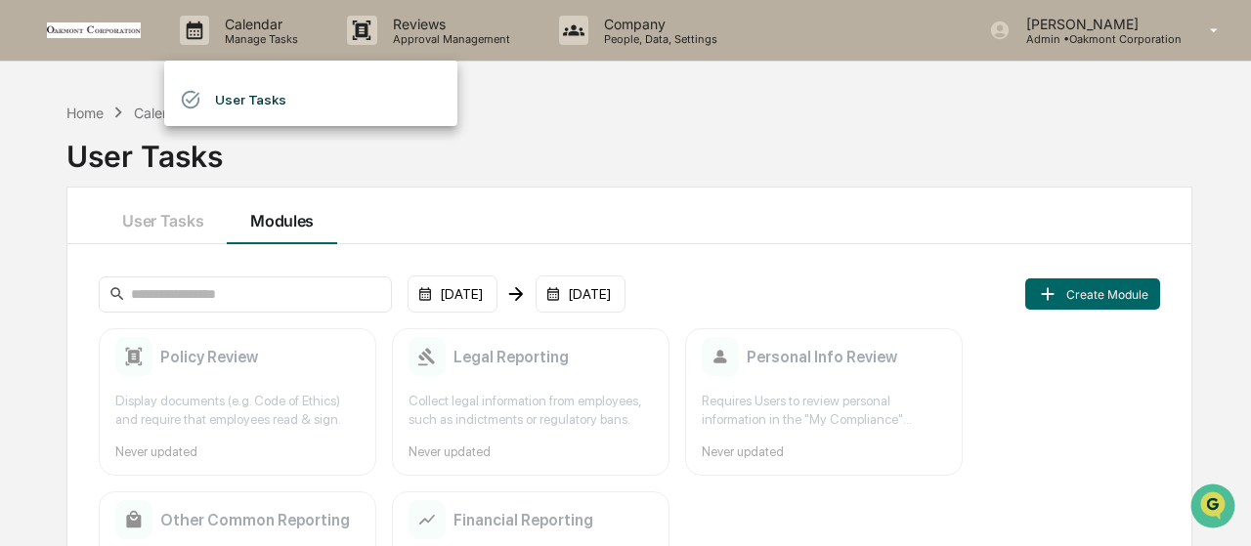
click at [227, 95] on li "User Tasks" at bounding box center [310, 99] width 293 height 37
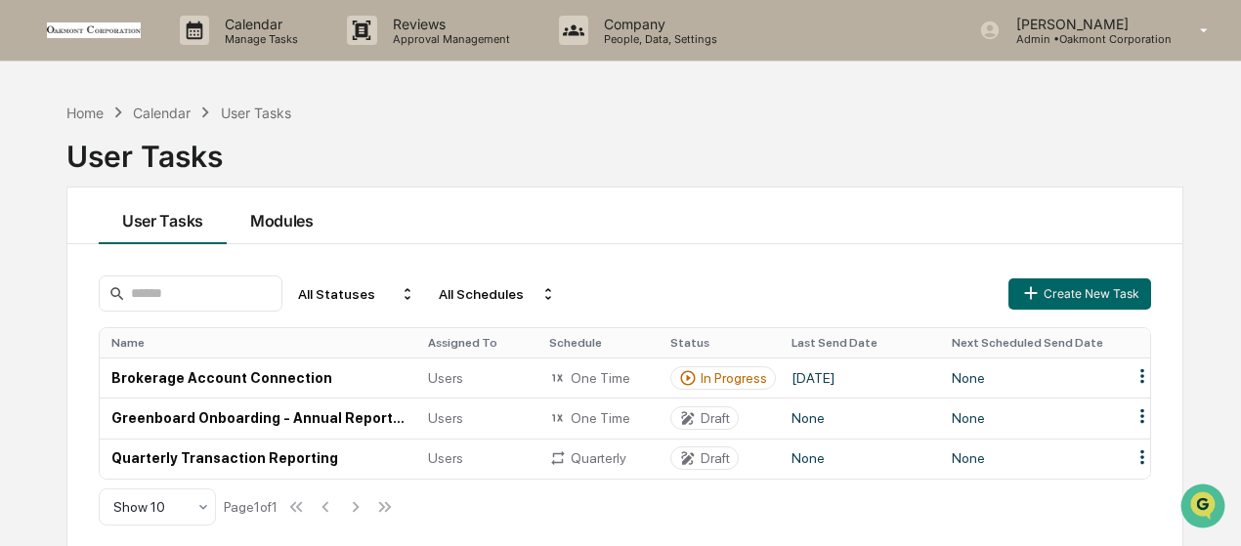
click at [284, 237] on button "Modules" at bounding box center [282, 216] width 110 height 57
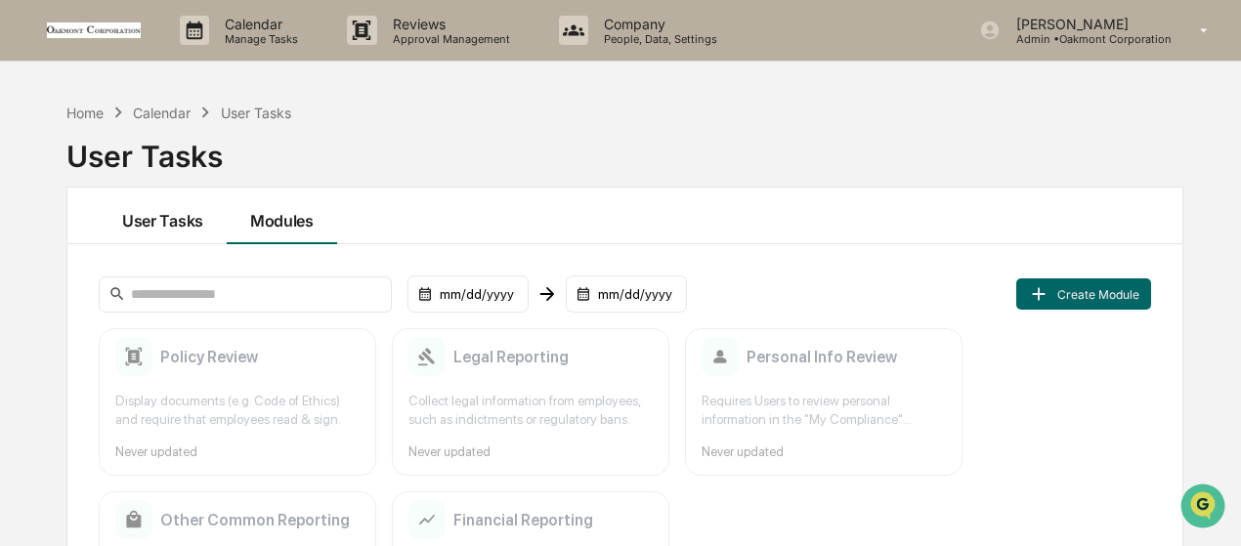
click at [150, 226] on button "User Tasks" at bounding box center [163, 216] width 128 height 57
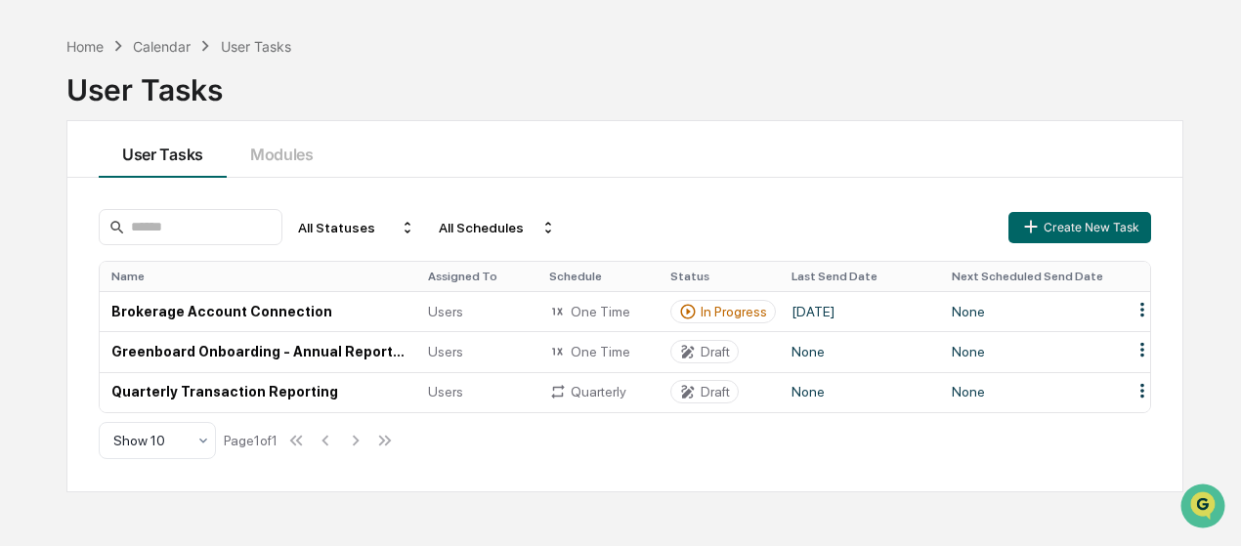
scroll to position [92, 0]
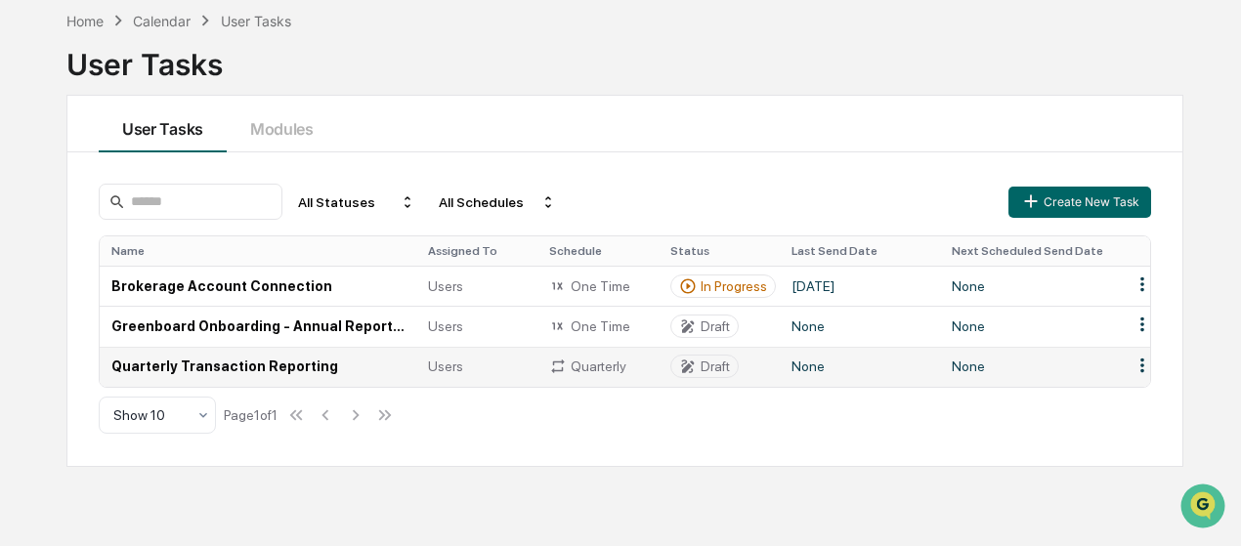
click at [590, 368] on div "Quarterly" at bounding box center [598, 367] width 98 height 18
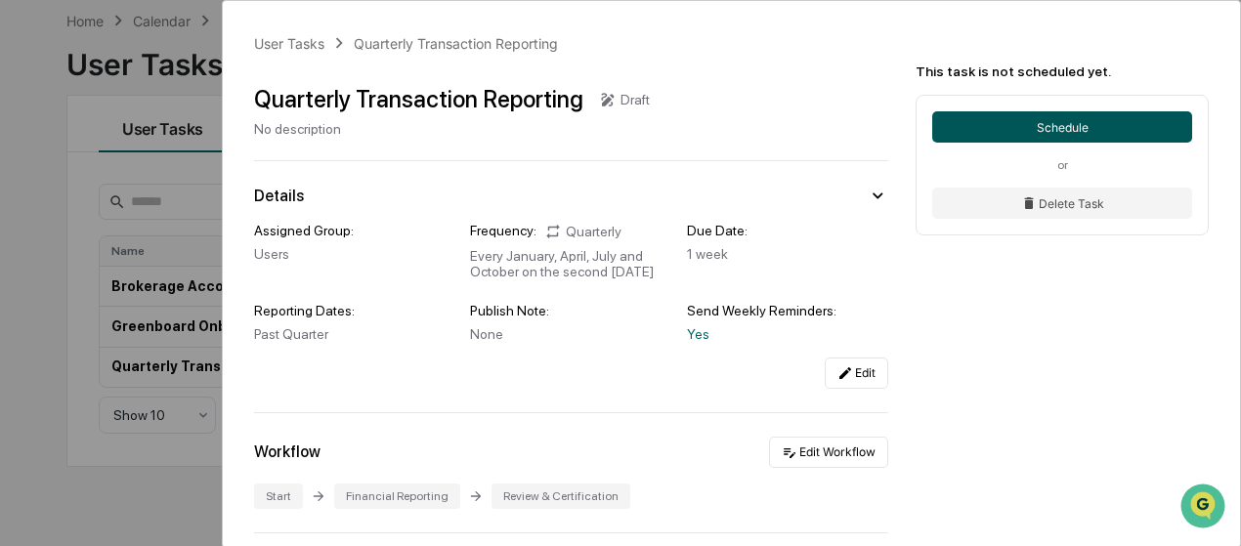
click at [1044, 120] on button "Schedule" at bounding box center [1062, 126] width 260 height 31
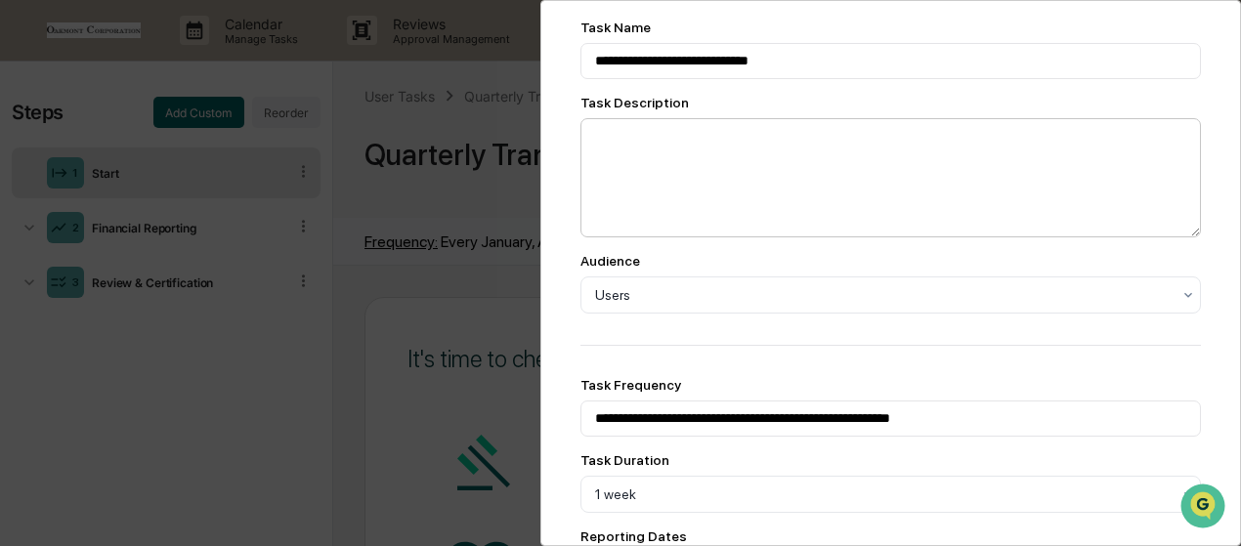
scroll to position [195, 0]
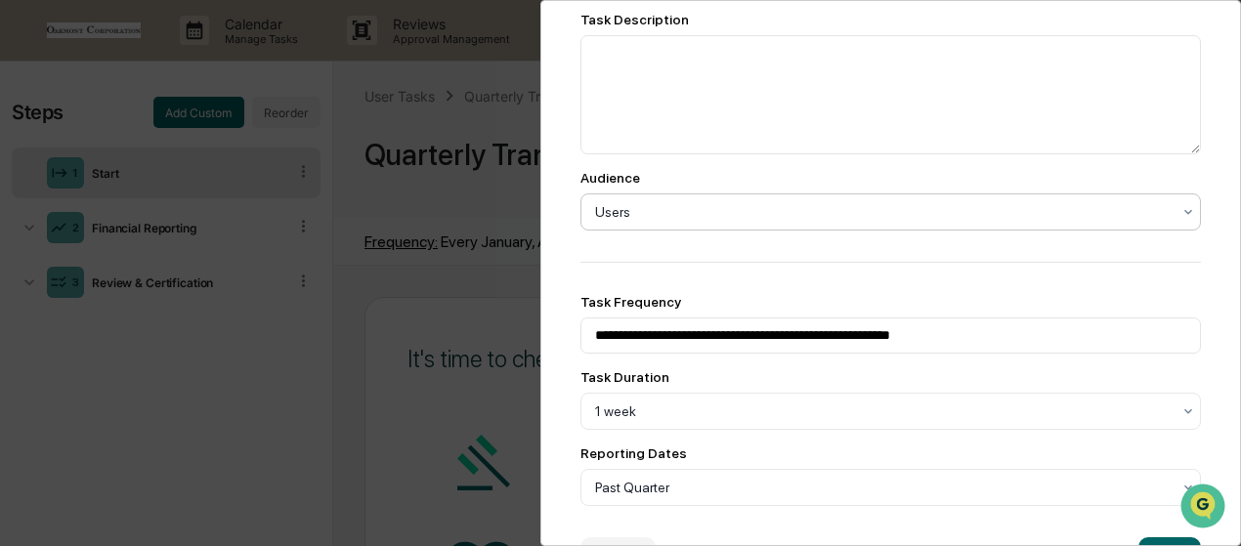
click at [893, 204] on div at bounding box center [883, 212] width 576 height 20
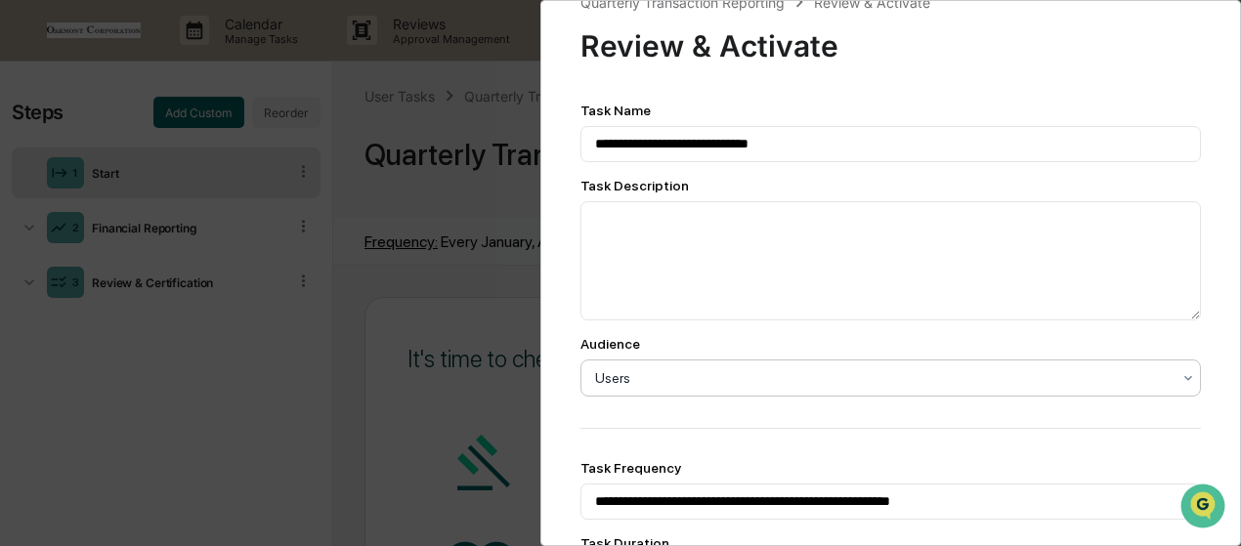
scroll to position [0, 0]
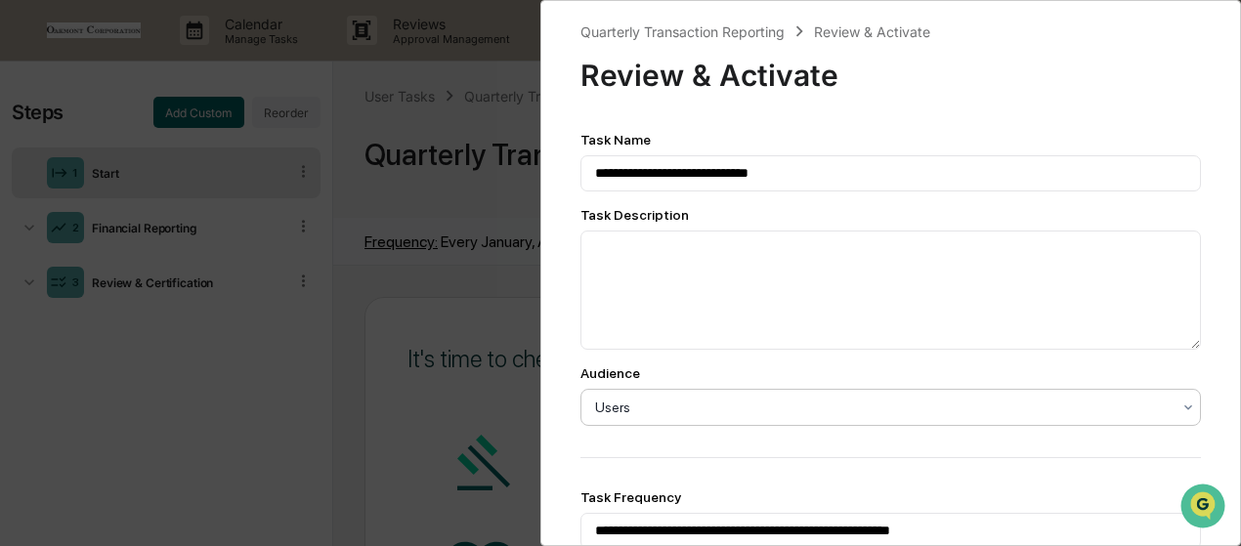
click at [395, 255] on div "**********" at bounding box center [620, 273] width 1241 height 546
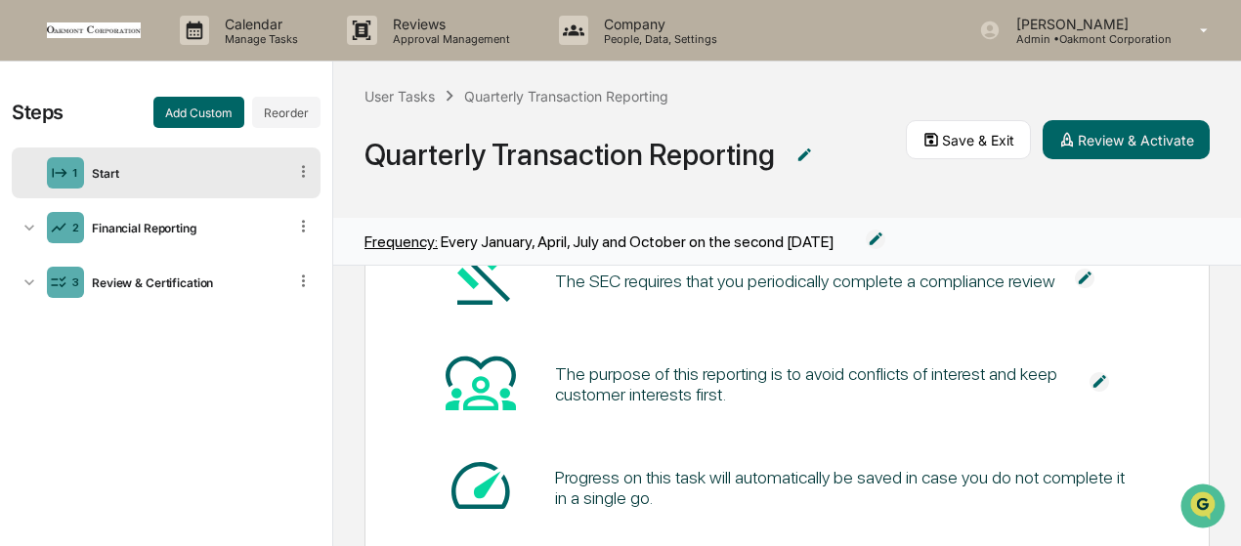
scroll to position [320, 0]
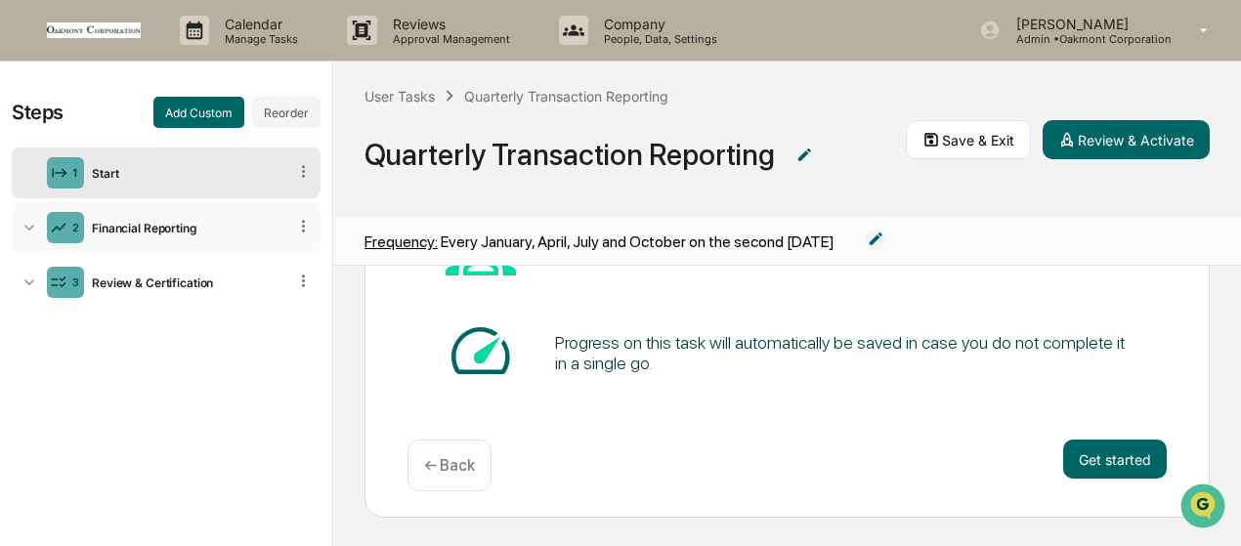
click at [124, 222] on div "Financial Reporting" at bounding box center [185, 228] width 202 height 15
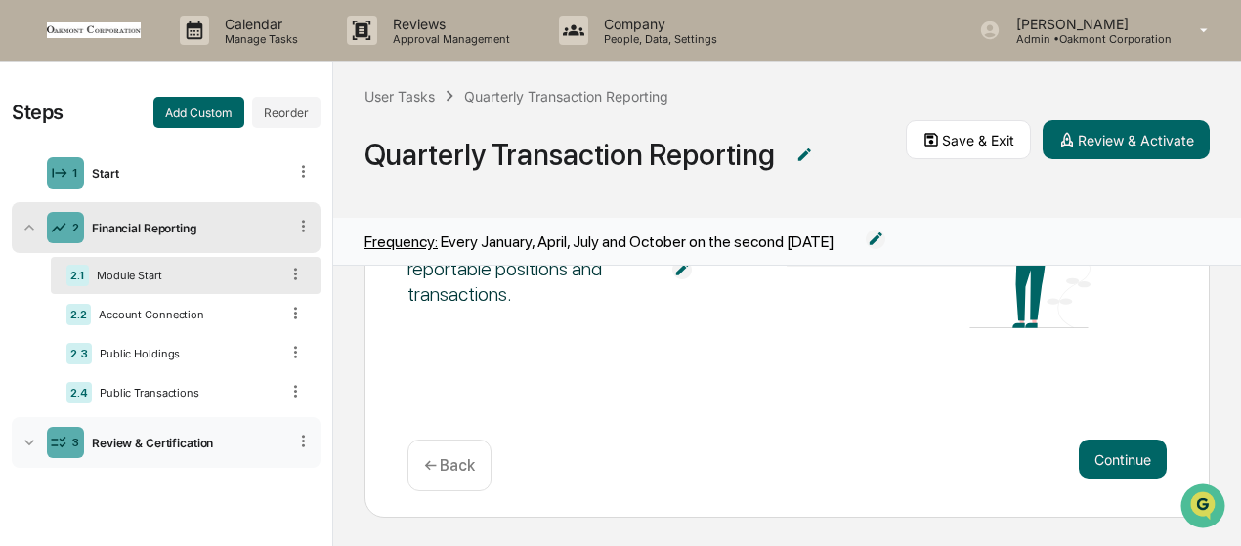
click at [139, 439] on div "Review & Certification" at bounding box center [185, 443] width 202 height 15
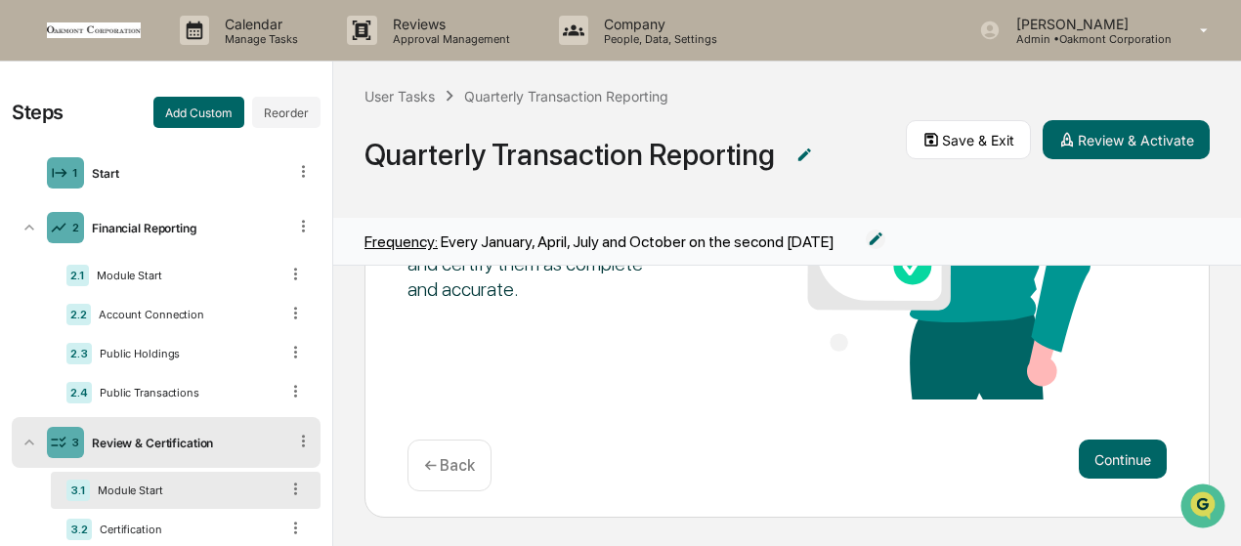
scroll to position [41, 0]
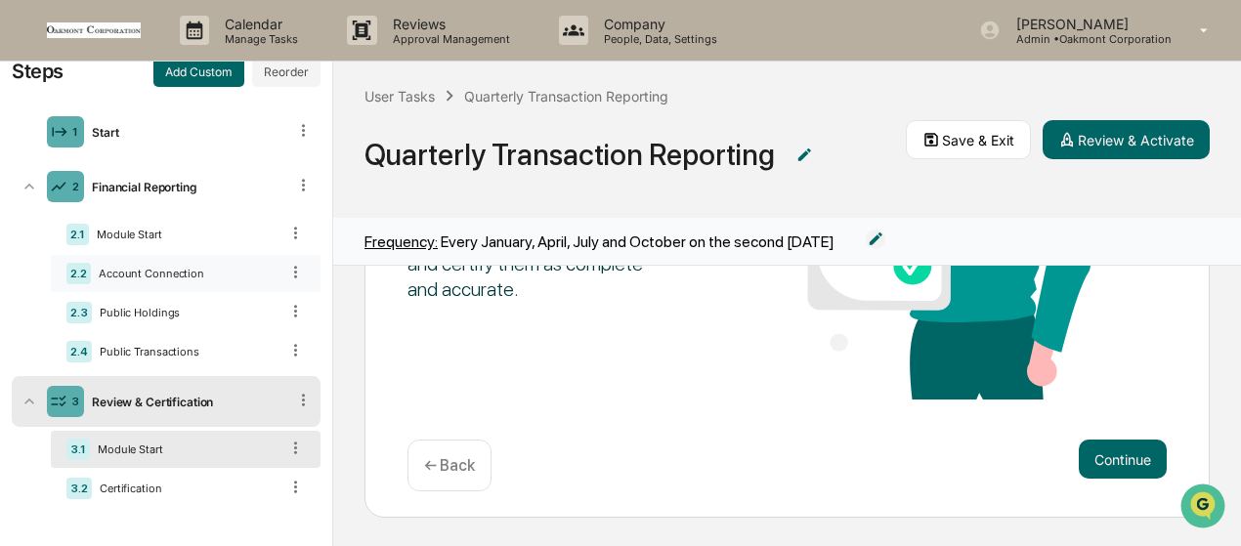
click at [180, 265] on div "2.2 Account Connection" at bounding box center [186, 273] width 270 height 37
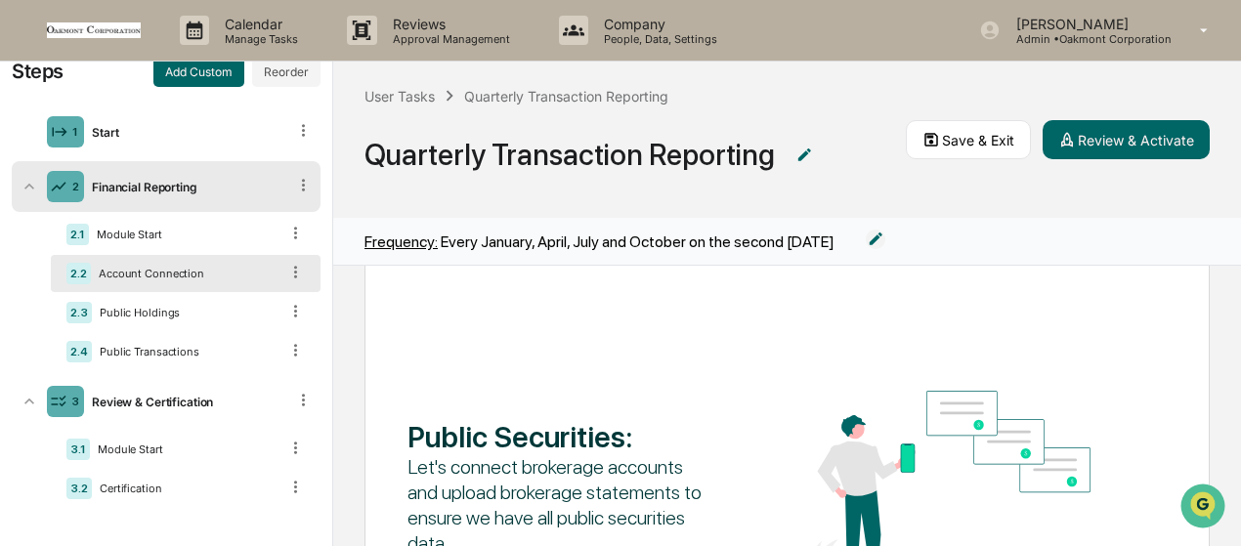
scroll to position [0, 0]
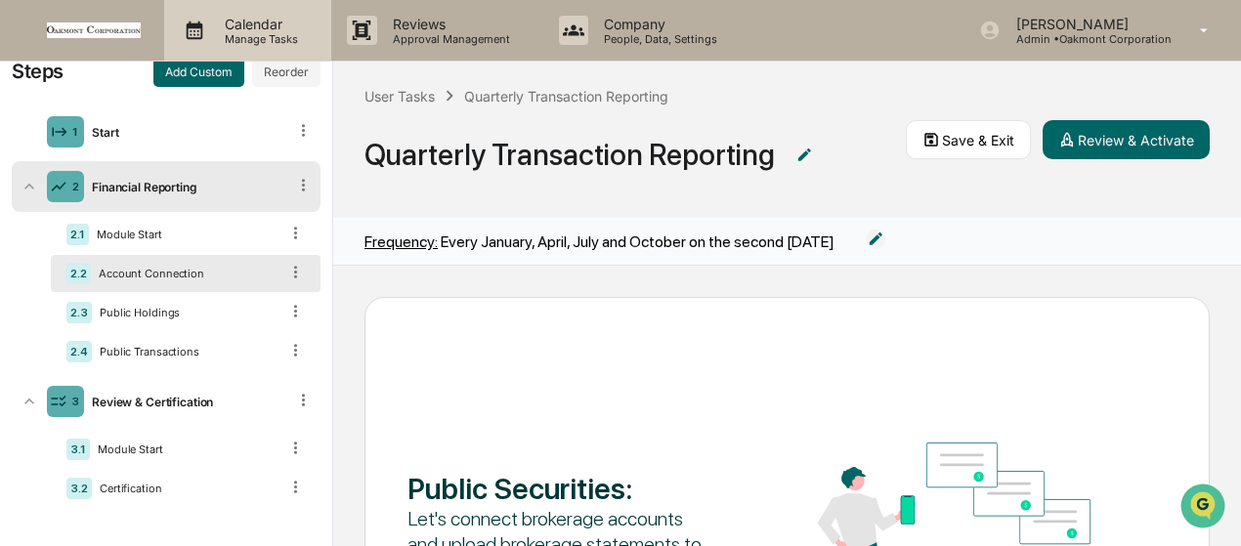
click at [262, 32] on p "Manage Tasks" at bounding box center [258, 39] width 99 height 14
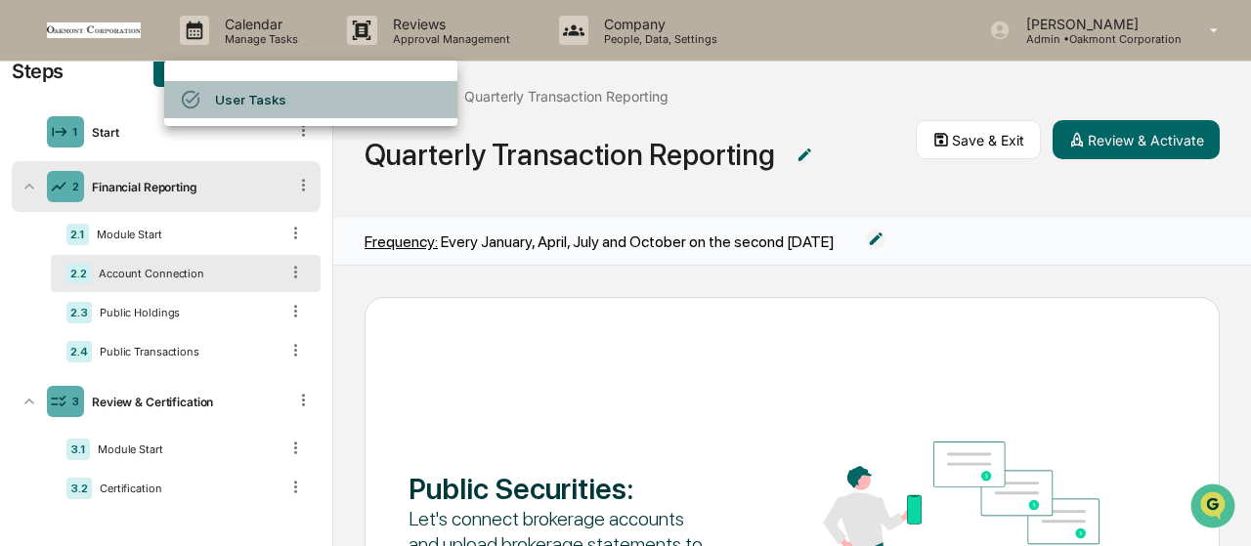
click at [218, 99] on li "User Tasks" at bounding box center [310, 99] width 293 height 37
